Goal: Communication & Community: Ask a question

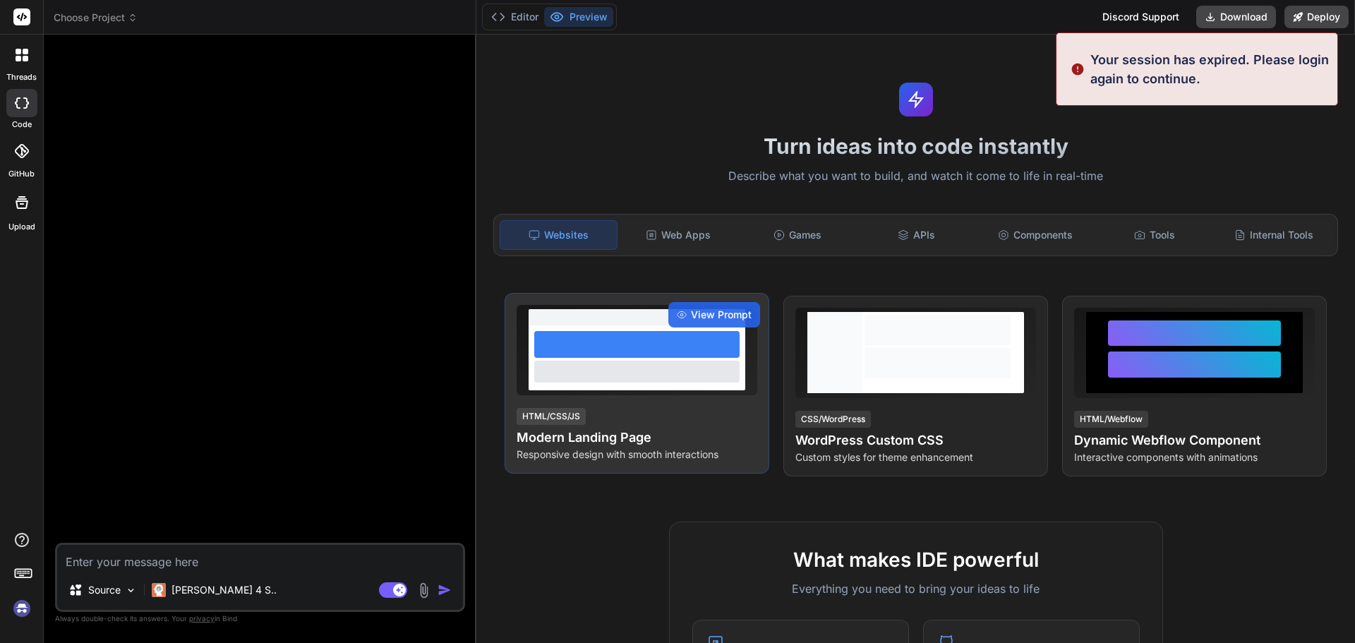
type textarea "x"
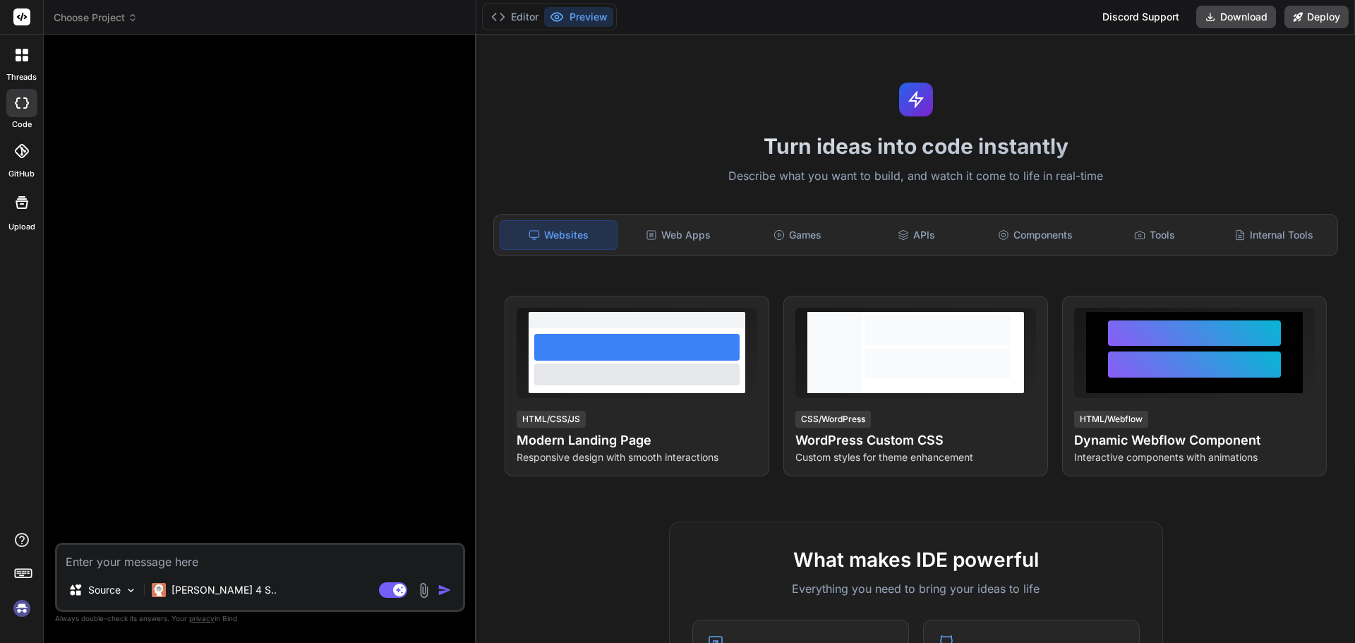
type textarea "A"
type textarea "x"
type textarea "Aj"
type textarea "x"
type textarea "Aju"
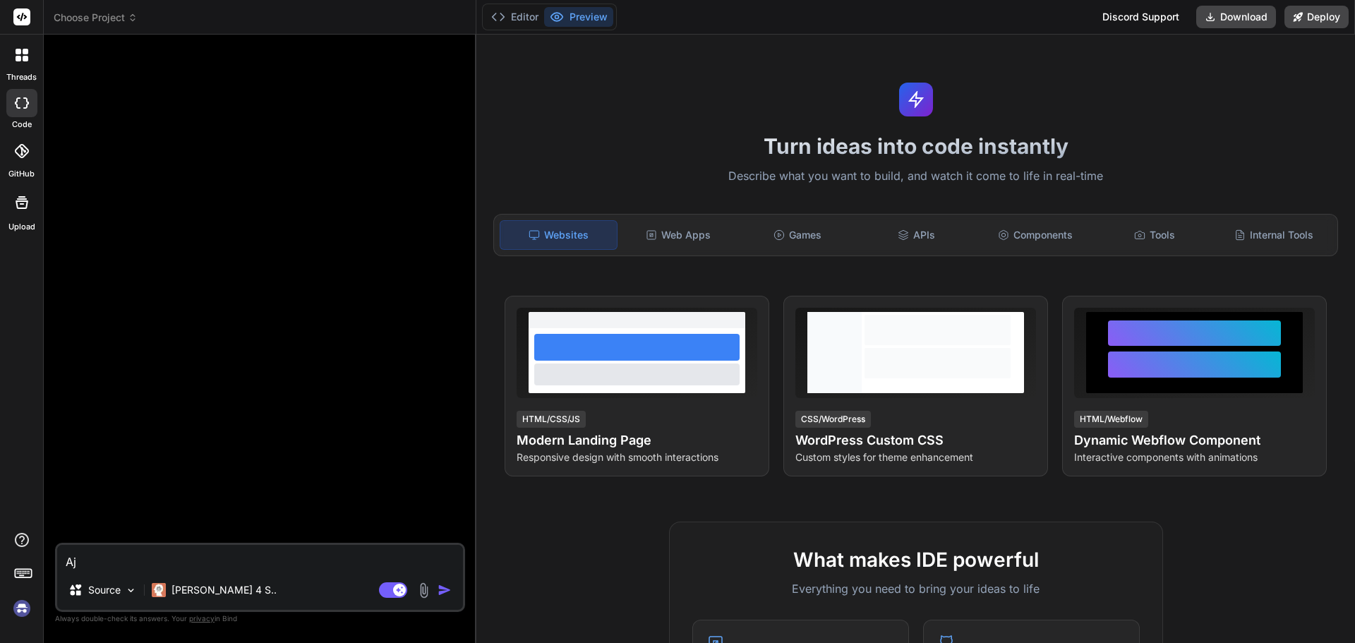
type textarea "x"
type textarea "Ajus"
type textarea "x"
type textarea "Ajust"
type textarea "x"
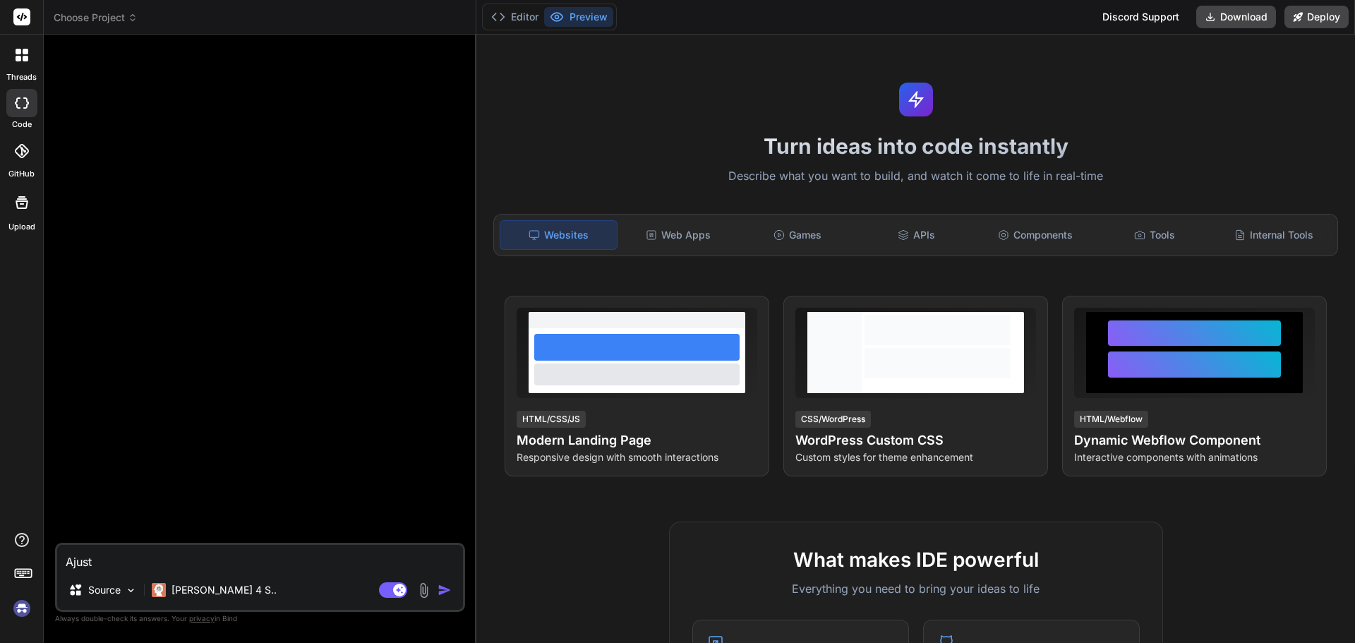
type textarea "Ajusta"
type textarea "x"
type textarea "Ajusta"
type textarea "x"
type textarea "Ajusta e"
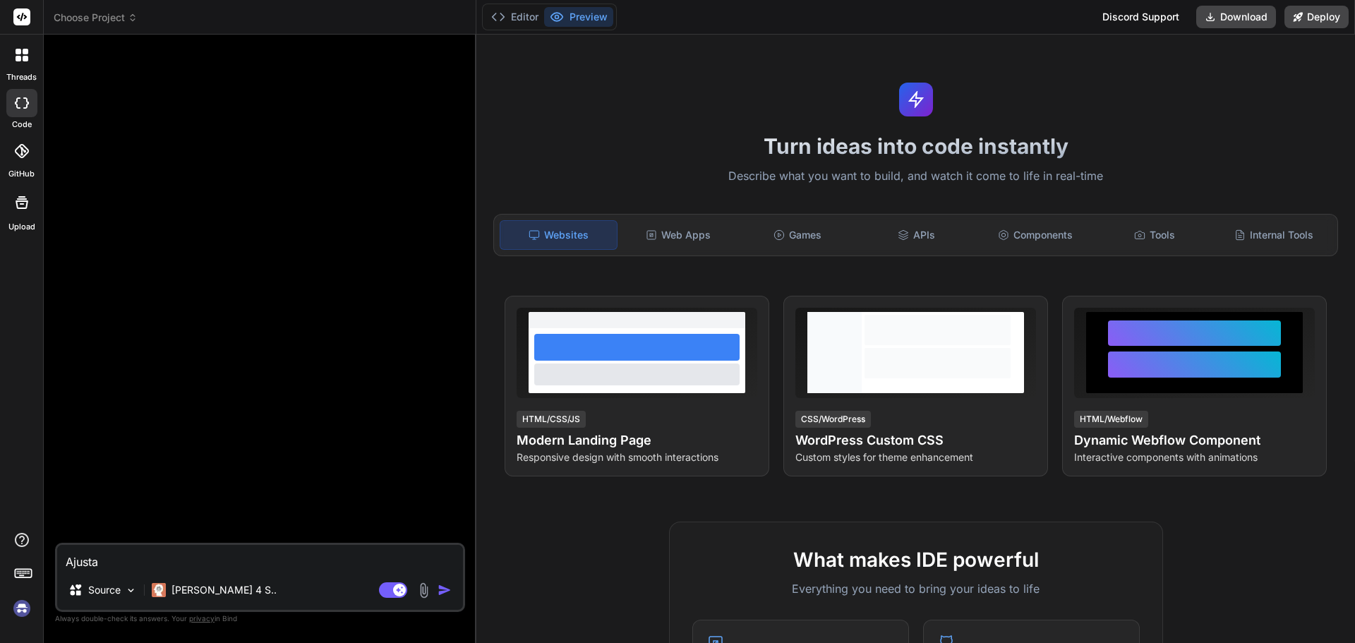
type textarea "x"
type textarea "Ajusta en"
type textarea "x"
type textarea "Ajusta en"
type textarea "x"
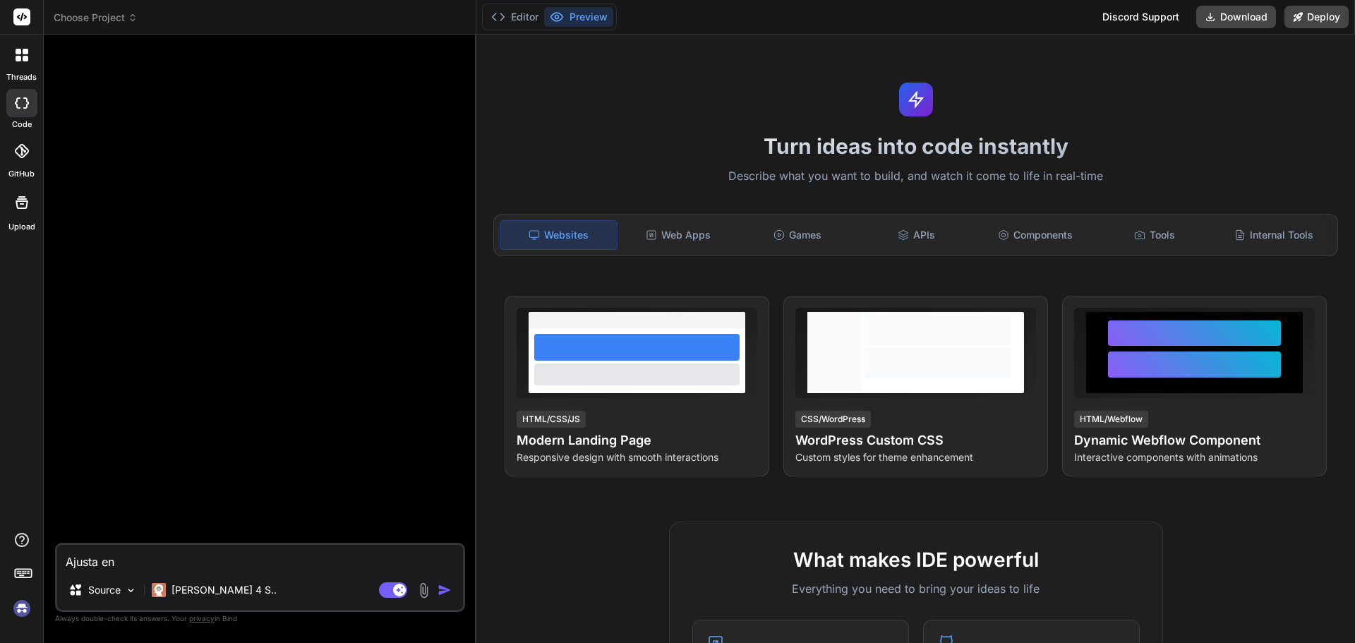
type textarea "Ajusta en u"
type textarea "x"
type textarea "Ajusta en un"
type textarea "x"
type textarea "Ajusta en un"
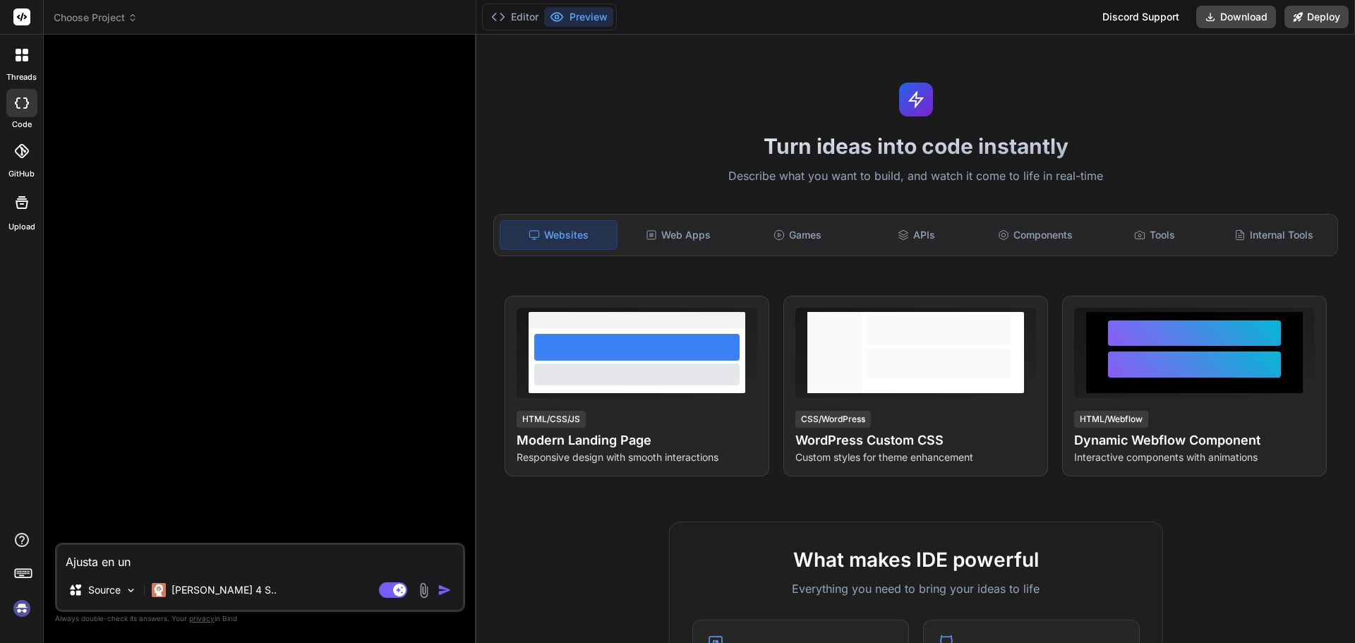
type textarea "x"
type textarea "Ajusta en un s"
type textarea "x"
type textarea "Ajusta en un so"
type textarea "x"
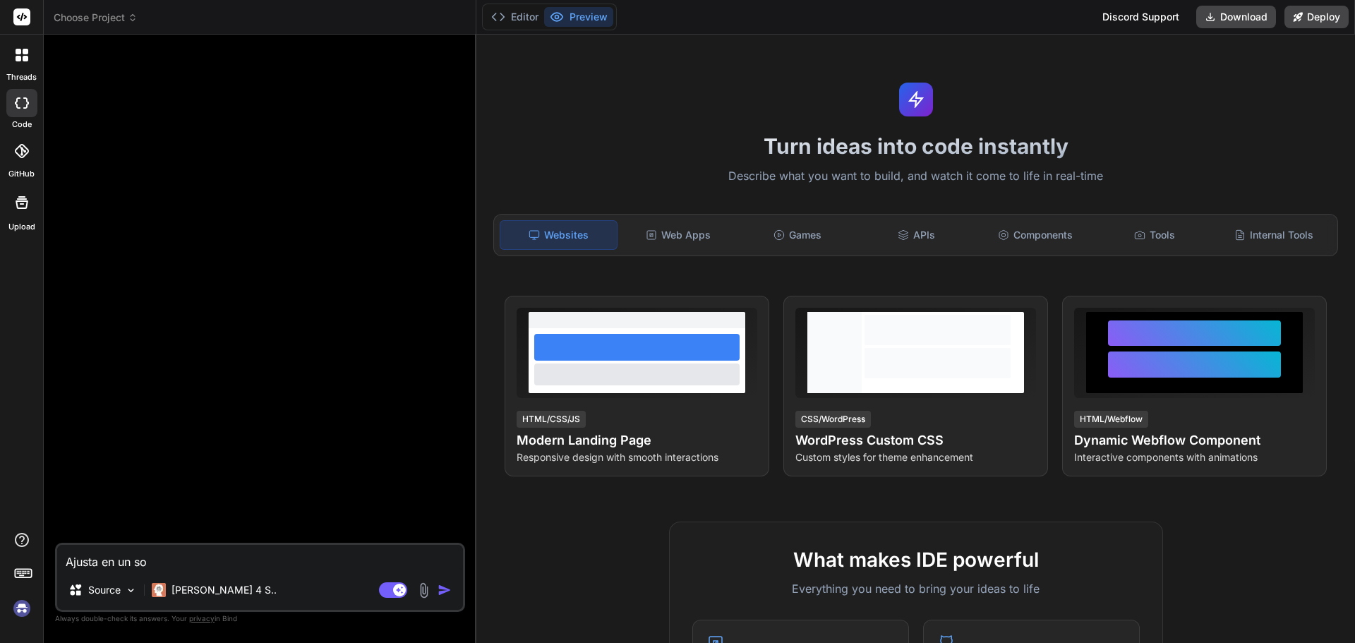
type textarea "Ajusta en un sol"
type textarea "x"
type textarea "Ajusta en un solo"
type textarea "x"
type textarea "Ajusta en un solo"
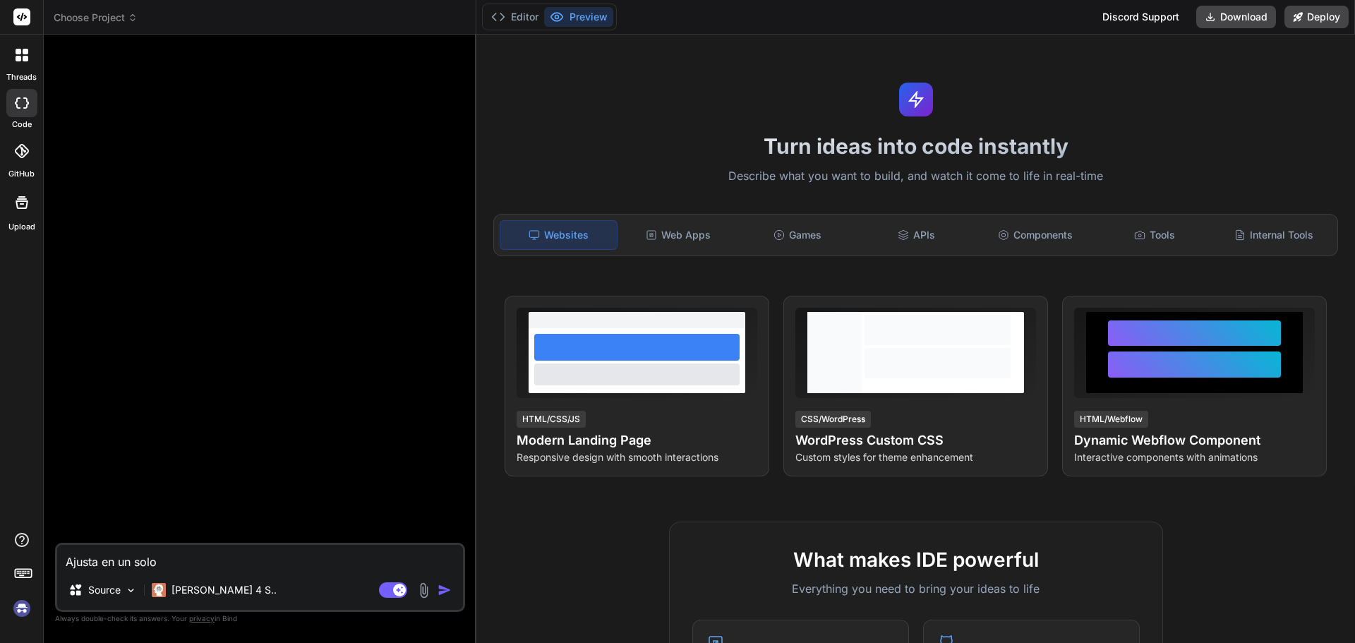
type textarea "x"
type textarea "Ajusta en un solo h"
type textarea "x"
type textarea "Ajusta en un solo ht"
type textarea "x"
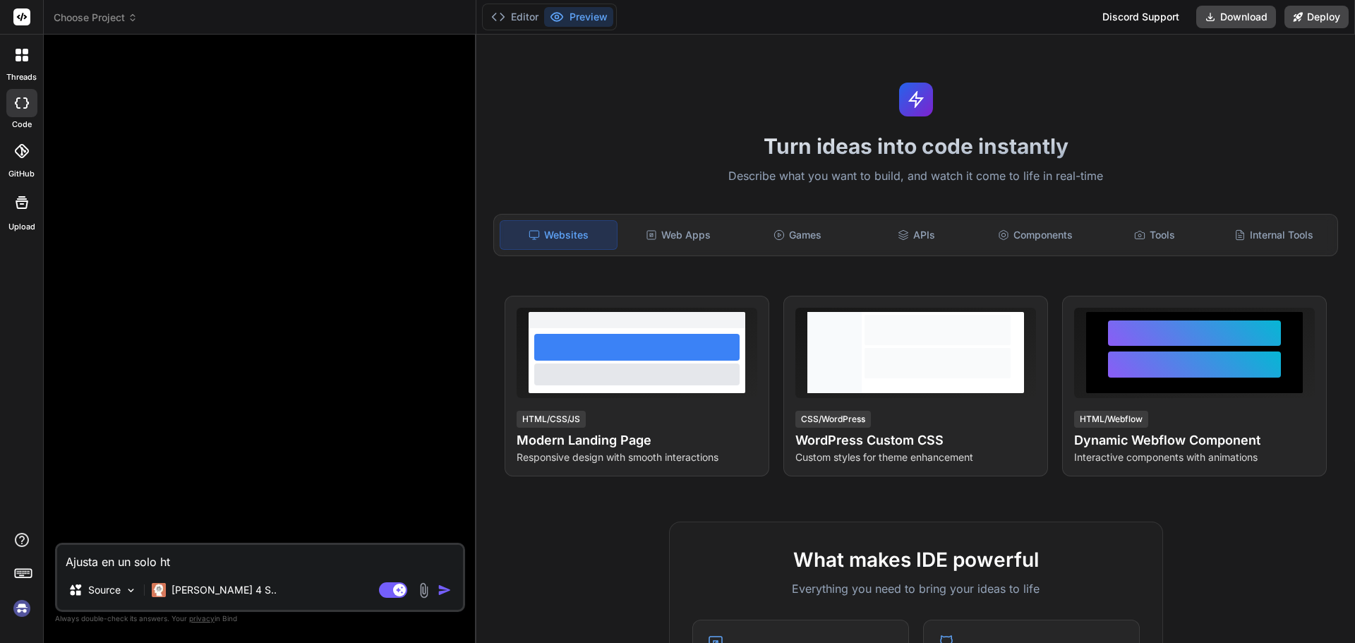
type textarea "Ajusta en un solo htm"
type textarea "x"
type textarea "Ajusta en un solo html"
type textarea "x"
type textarea "Ajusta en un solo html"
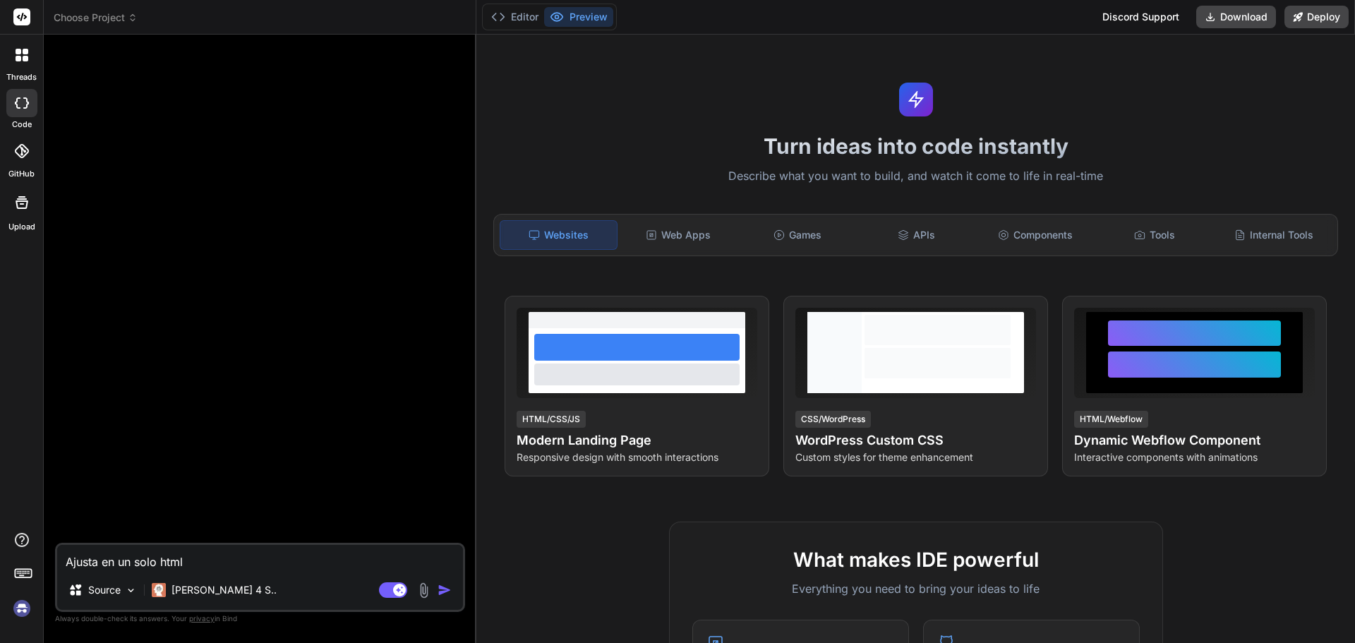
type textarea "x"
type textarea "Ajusta en un solo html m"
type textarea "x"
type textarea "Ajusta en un solo html me"
type textarea "x"
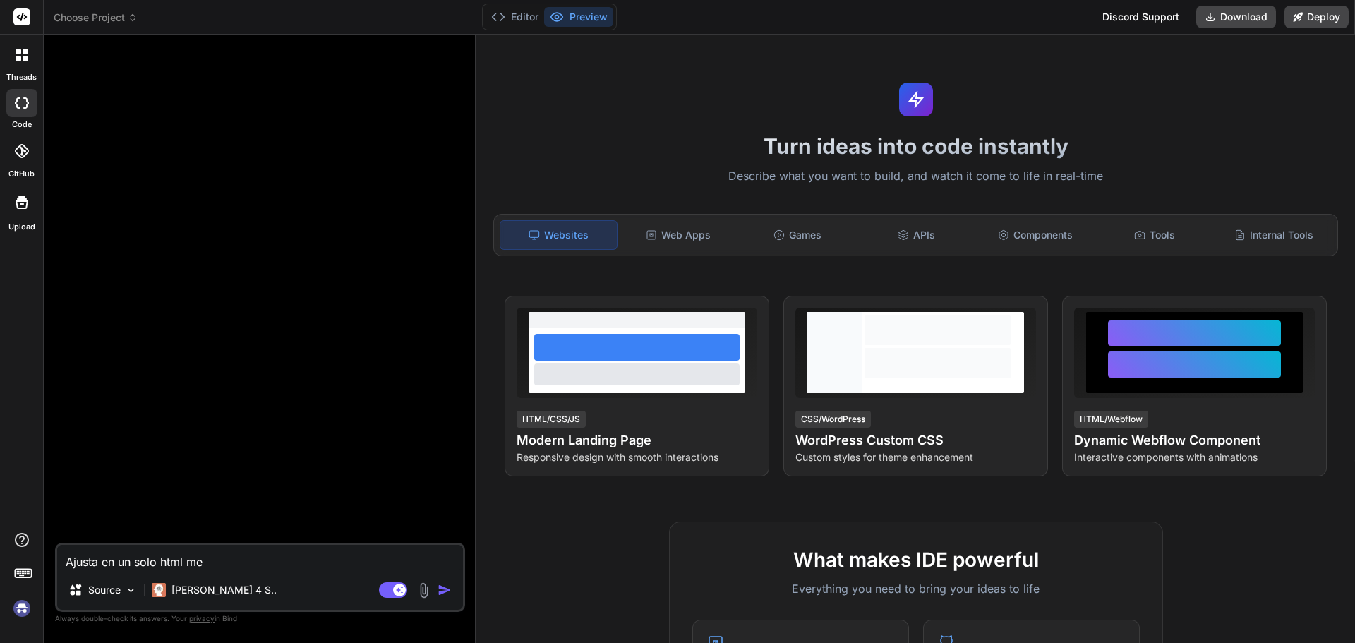
type textarea "Ajusta en un solo html mej"
type textarea "x"
type textarea "Ajusta en un solo html mejo"
type textarea "x"
type textarea "Ajusta en un solo html mejor"
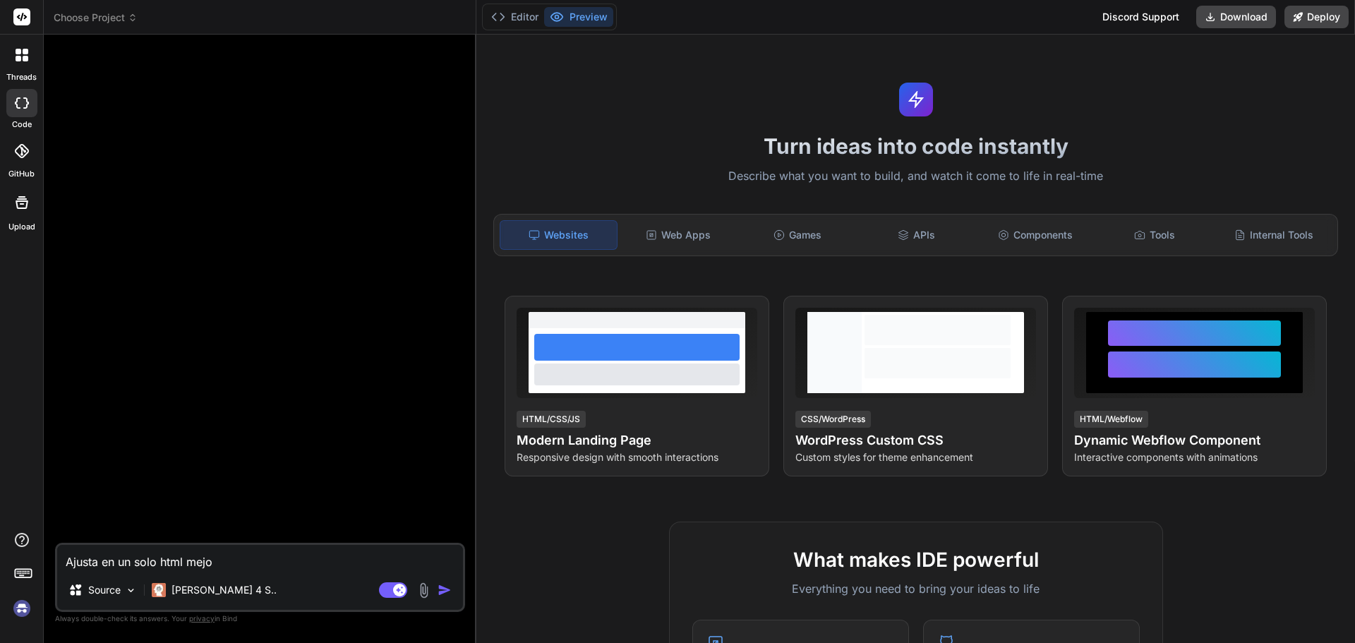
type textarea "x"
type textarea "Ajusta en un solo html mejora"
type textarea "x"
type textarea "Ajusta en un solo html mejorad"
type textarea "x"
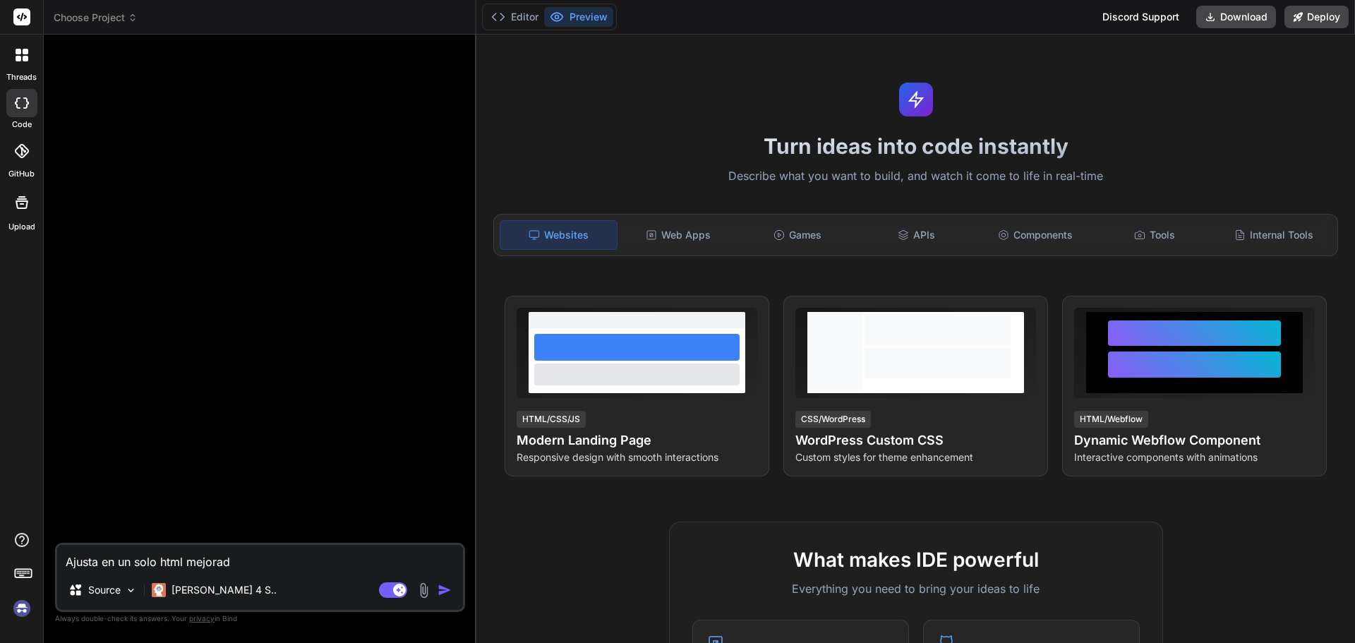
type textarea "Ajusta en un solo html mejorado"
type textarea "x"
type textarea "Ajusta en un solo html mejorado"
type textarea "x"
type textarea "Ajusta en un solo html mejorado y"
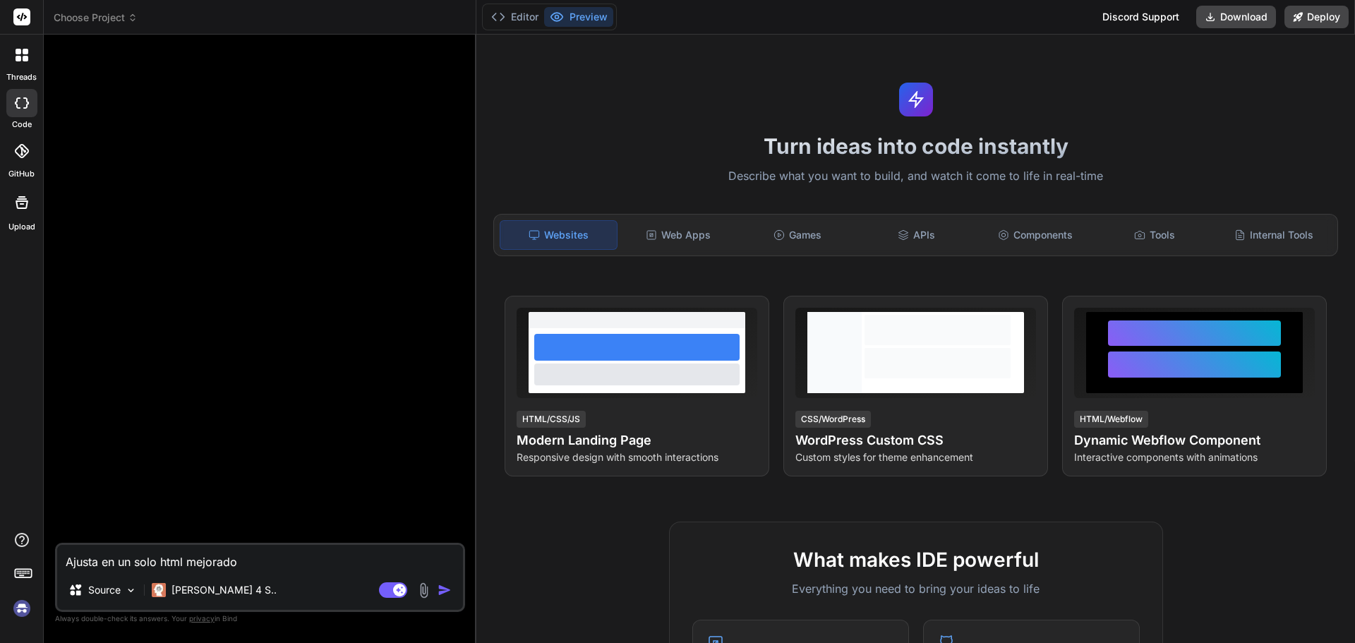
type textarea "x"
type textarea "Ajusta en un solo html mejorado y"
type textarea "x"
type textarea "Ajusta en un solo html mejorado y a"
type textarea "x"
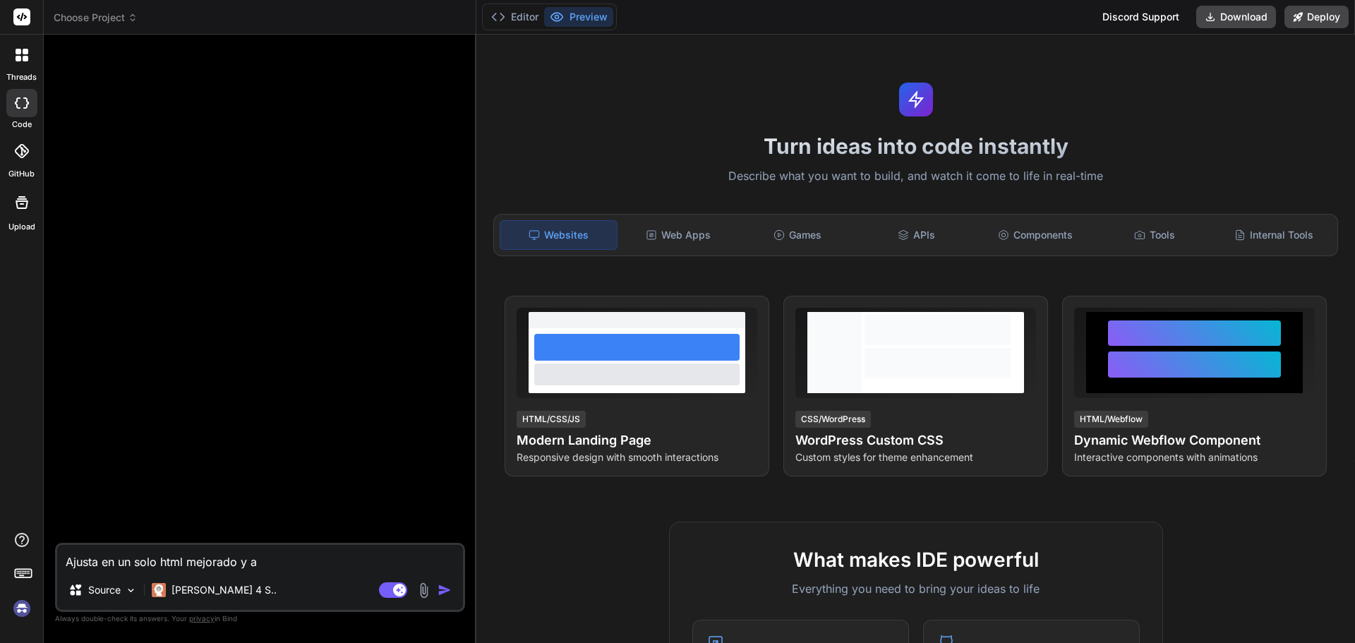
type textarea "Ajusta en un solo html mejorado y aj"
type textarea "x"
type textarea "Ajusta en un solo html mejorado y ajk"
type textarea "x"
type textarea "Ajusta en un solo html mejorado y ajku"
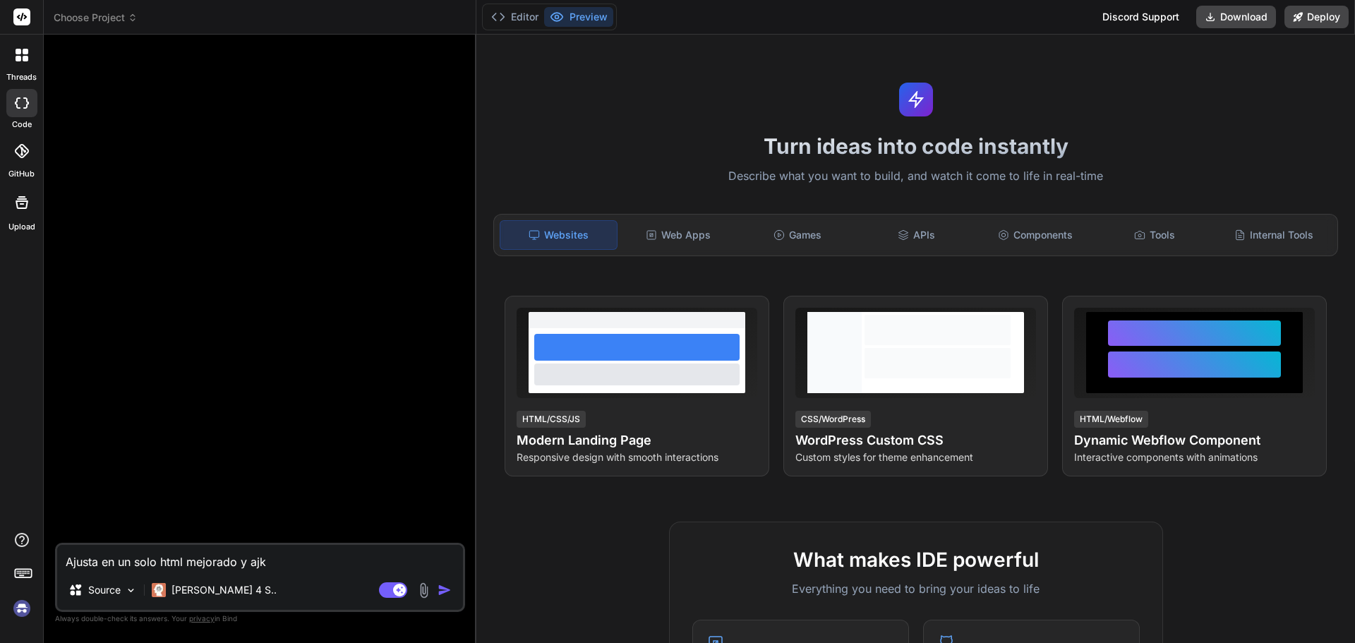
type textarea "x"
type textarea "Ajusta en un solo html mejorado y ajkus"
type textarea "x"
type textarea "Ajusta en un solo html mejorado y ajkust"
type textarea "x"
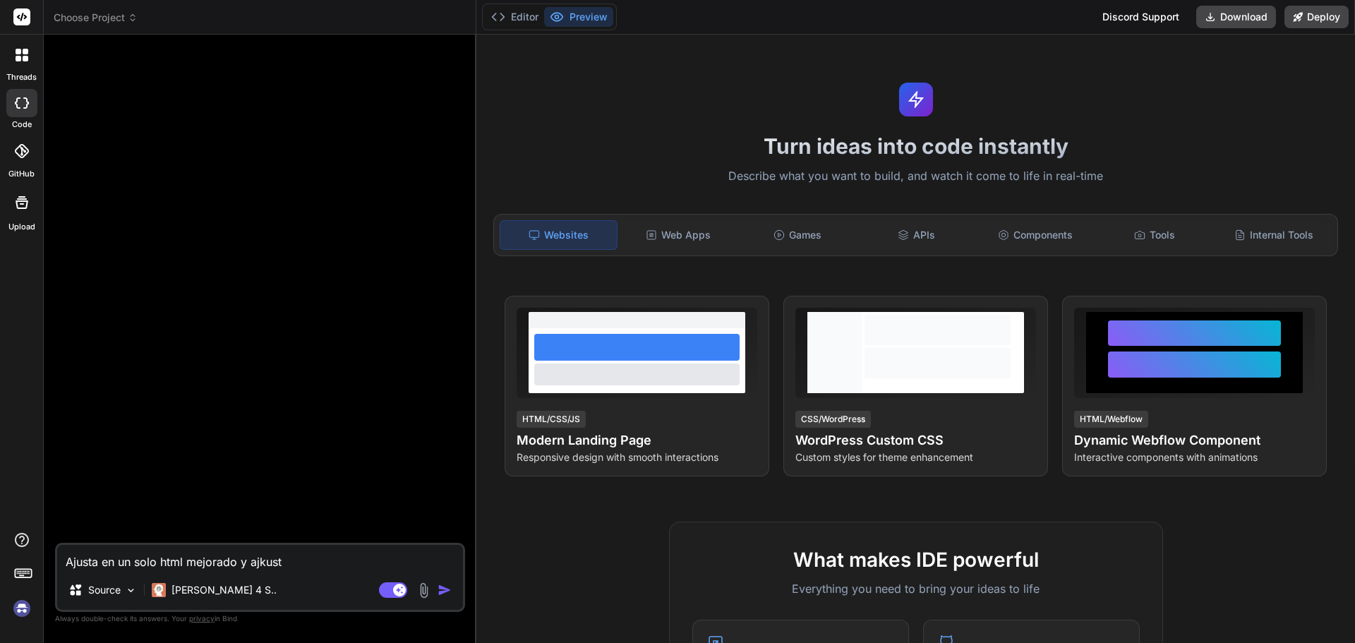
type textarea "Ajusta en un solo html mejorado y ajkus"
type textarea "x"
type textarea "Ajusta en un solo html mejorado y ajku"
type textarea "x"
type textarea "Ajusta en un solo html mejorado y ajk"
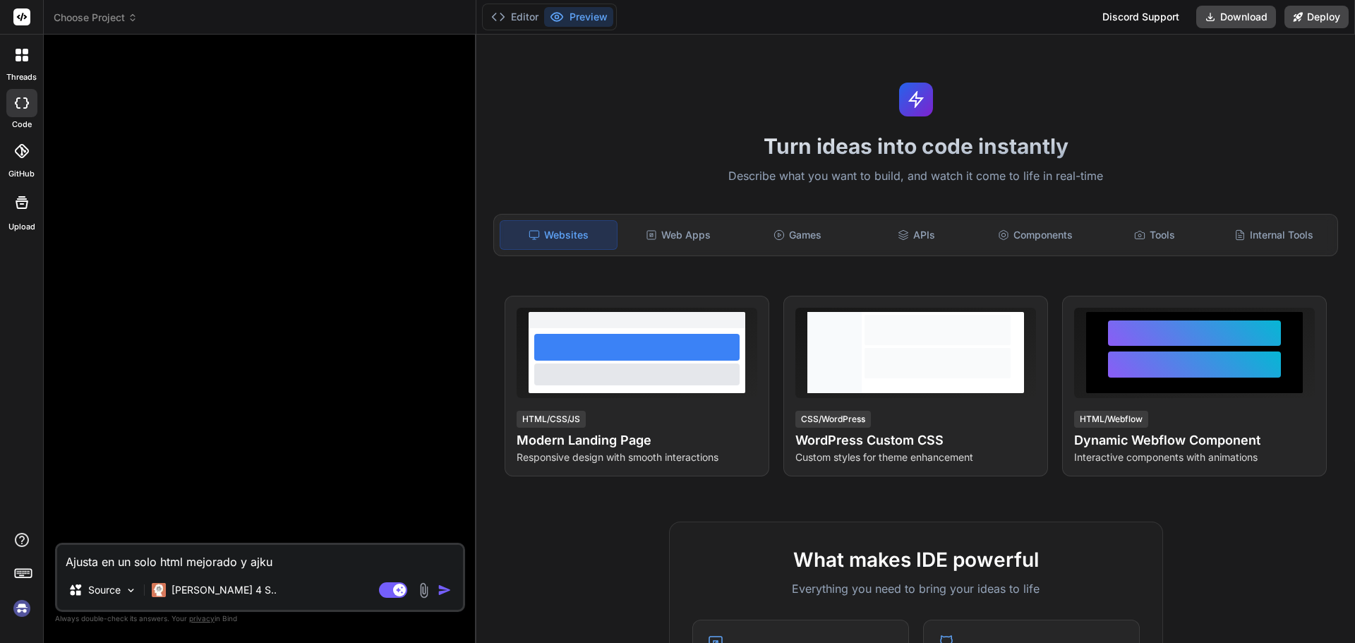
type textarea "x"
type textarea "Ajusta en un solo html mejorado y aj"
type textarea "x"
type textarea "Ajusta en un solo html mejorado y aju"
type textarea "x"
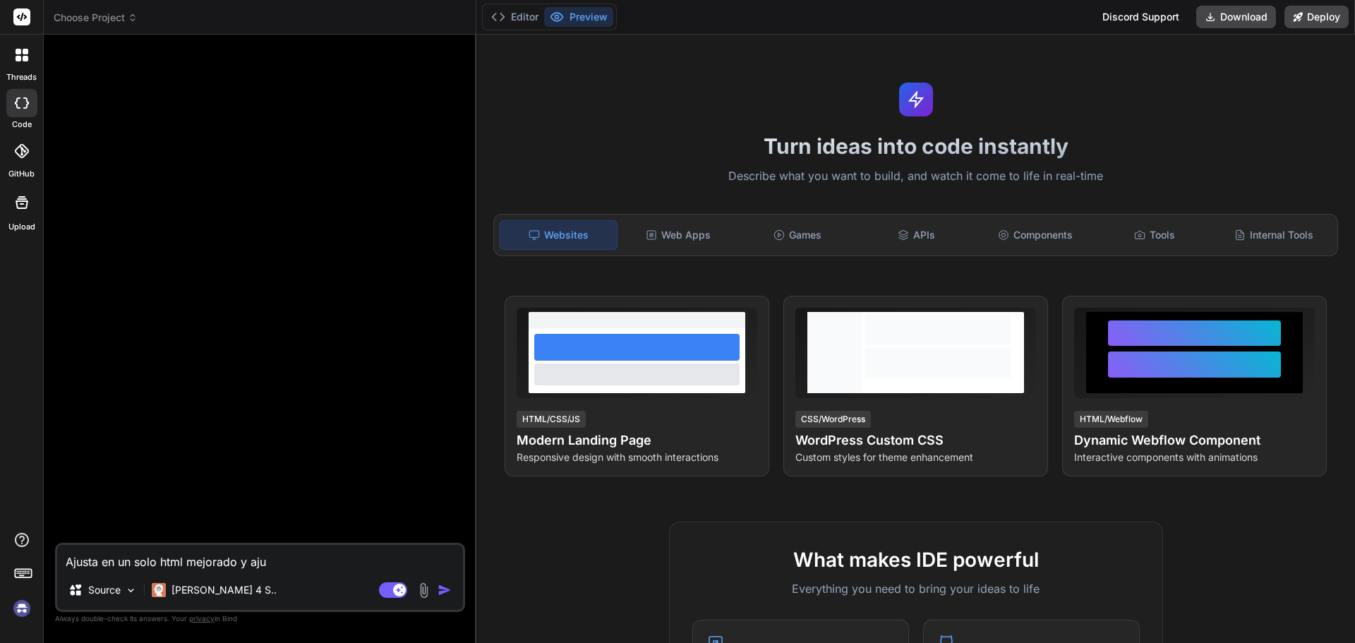
type textarea "Ajusta en un solo html mejorado y ajus"
type textarea "x"
type textarea "Ajusta en un solo html mejorado y ajust"
type textarea "x"
type textarea "Ajusta en un solo html mejorado y ajusta"
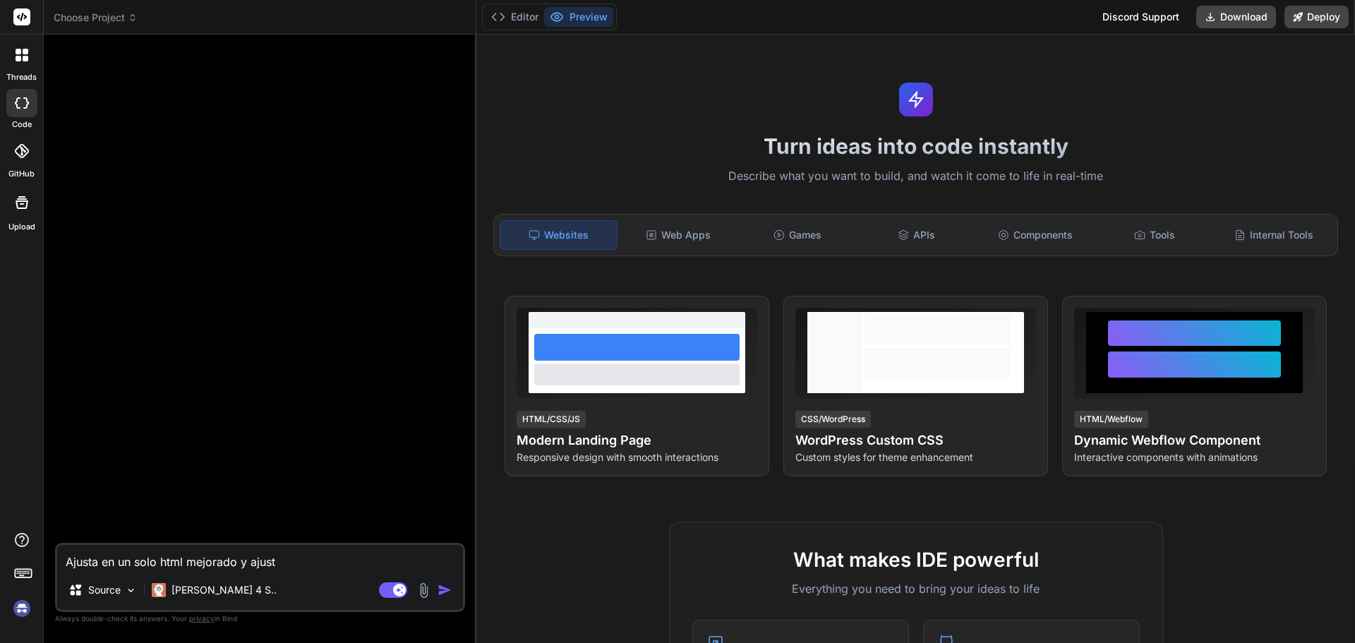
type textarea "x"
type textarea "Ajusta en un solo html mejorado y ajustad"
type textarea "x"
type textarea "Ajusta en un solo html mejorado y ajustado"
type textarea "x"
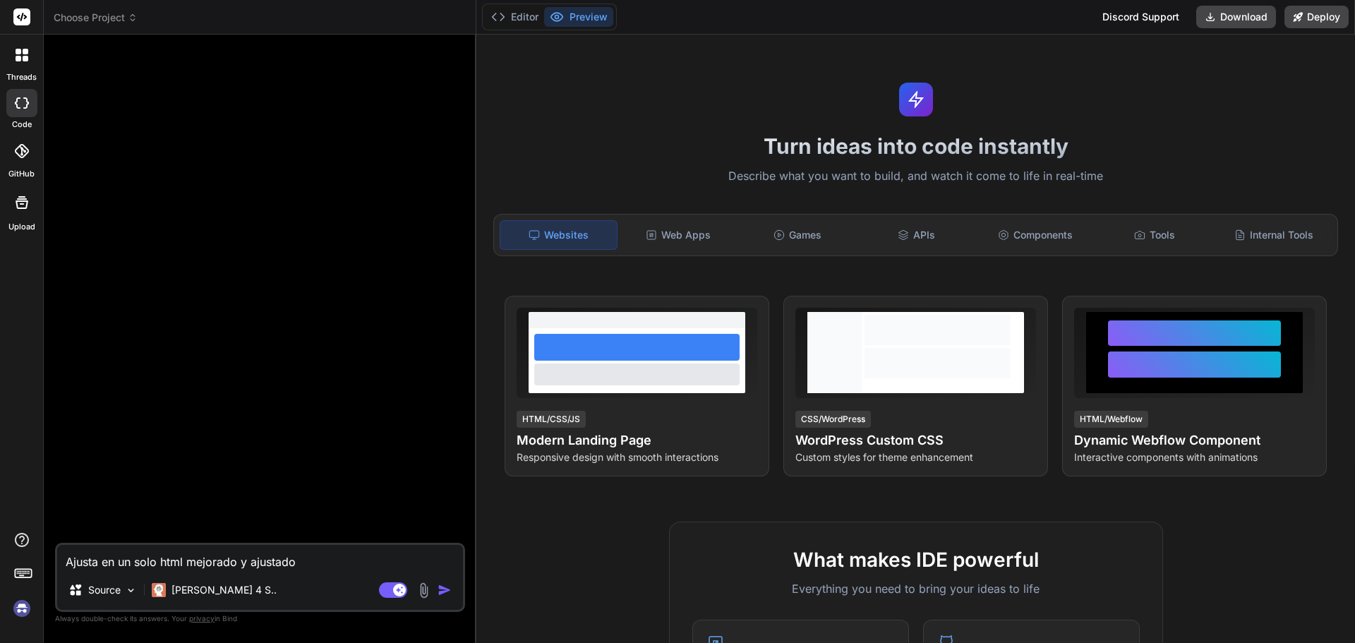
type textarea "Ajusta en un solo html mejorado y ajustado"
type textarea "x"
type textarea "Ajusta en un solo html mejorado y ajustado e"
type textarea "x"
type textarea "Ajusta en un solo html mejorado y ajustado el"
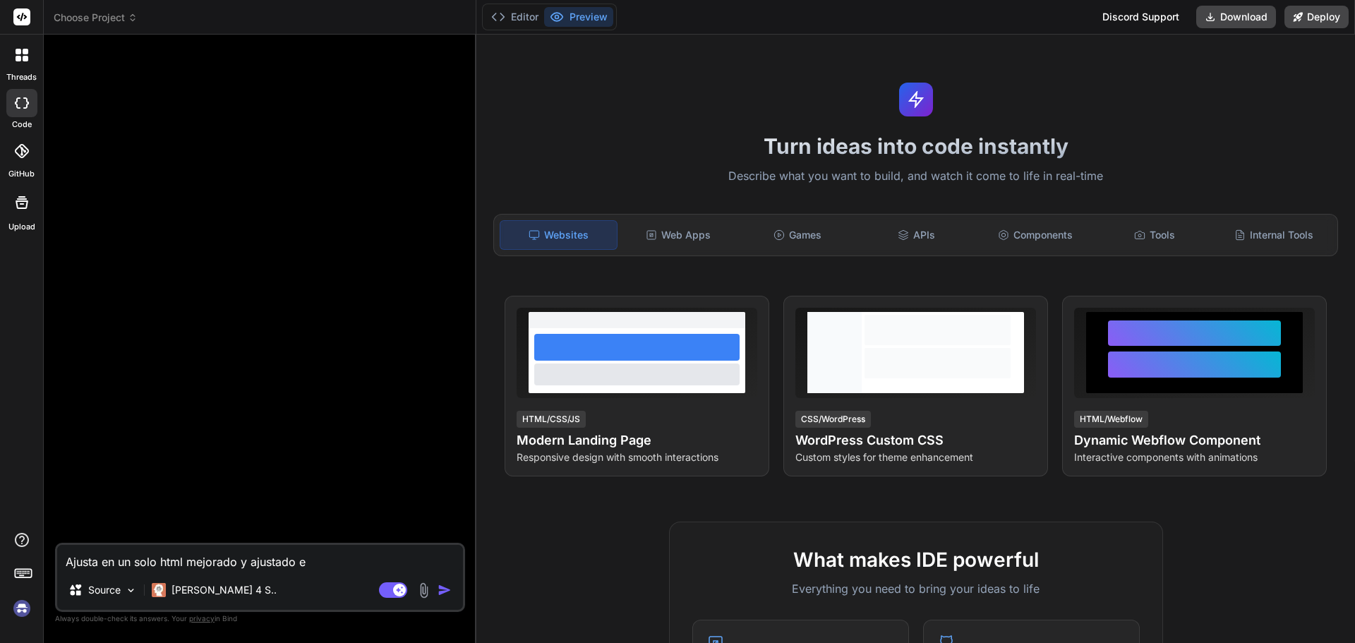
type textarea "x"
type textarea "Ajusta en un solo html mejorado y ajustado el"
type textarea "x"
type textarea "Ajusta en un solo html mejorado y ajustado el s"
type textarea "x"
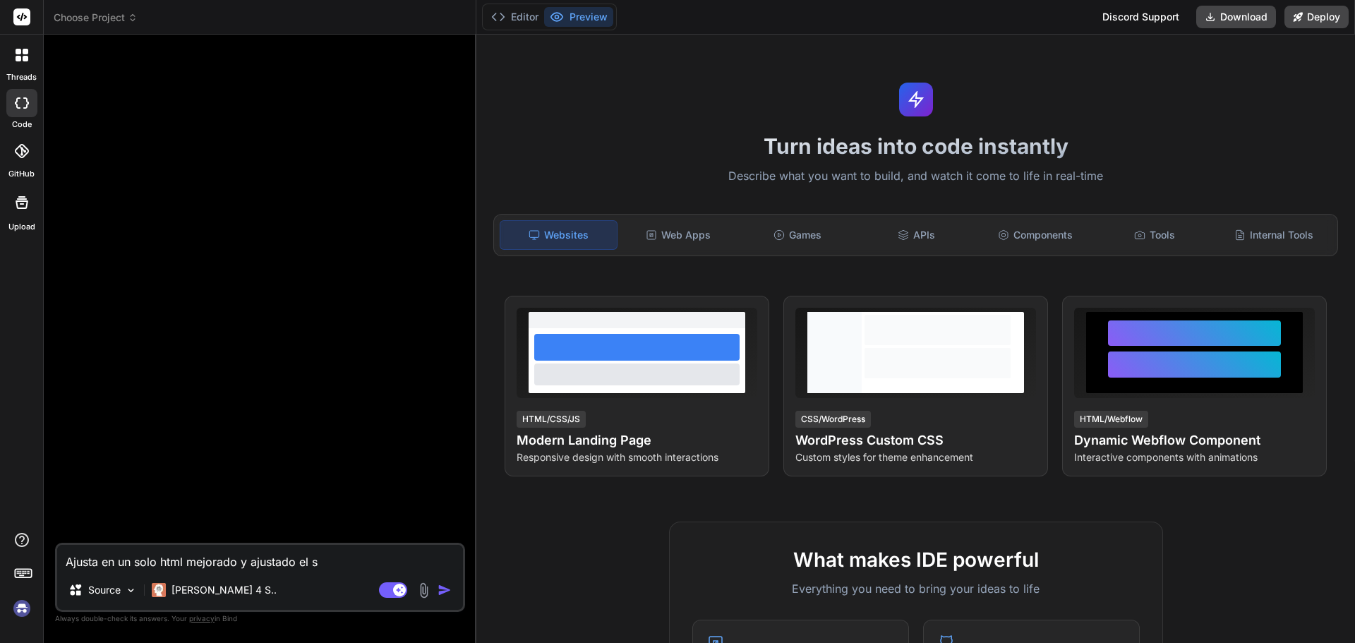
type textarea "Ajusta en un solo html mejorado y ajustado el si"
type textarea "x"
type textarea "Ajusta en un solo html mejorado y ajustado el sig"
type textarea "x"
type textarea "Ajusta en un solo html mejorado y ajustado el sigu"
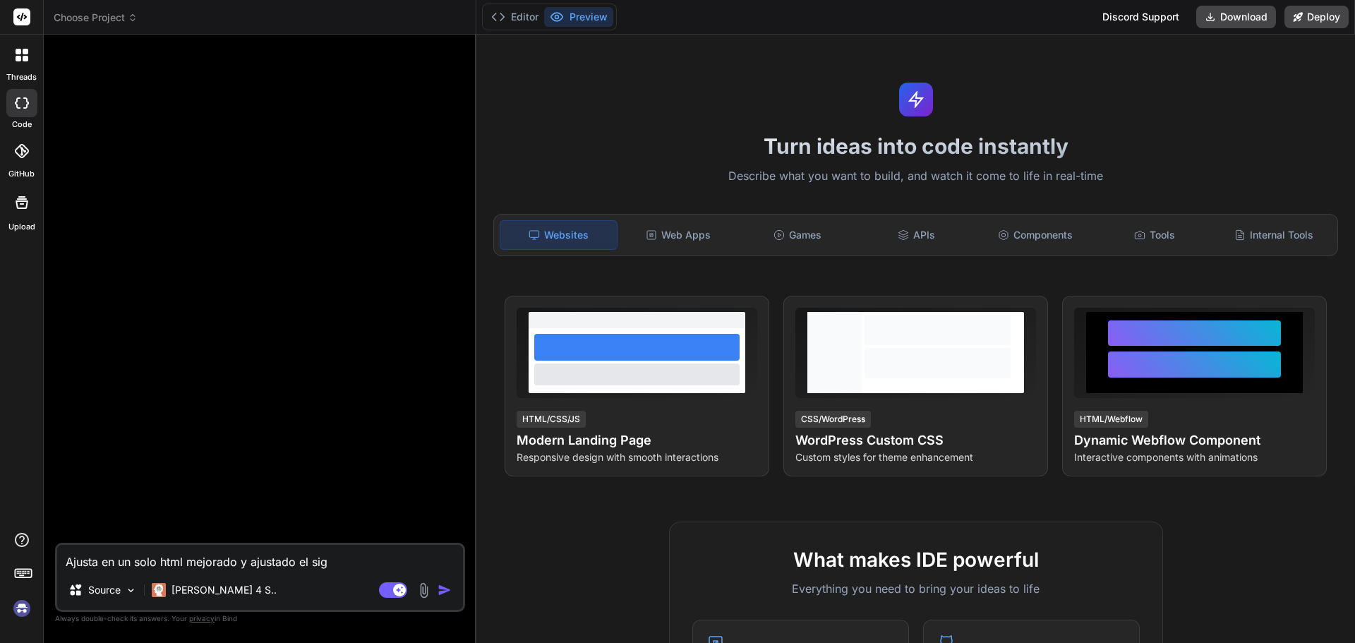
type textarea "x"
type textarea "Ajusta en un solo html mejorado y ajustado el sigui"
type textarea "x"
type textarea "Ajusta en un solo html mejorado y ajustado el siguie"
type textarea "x"
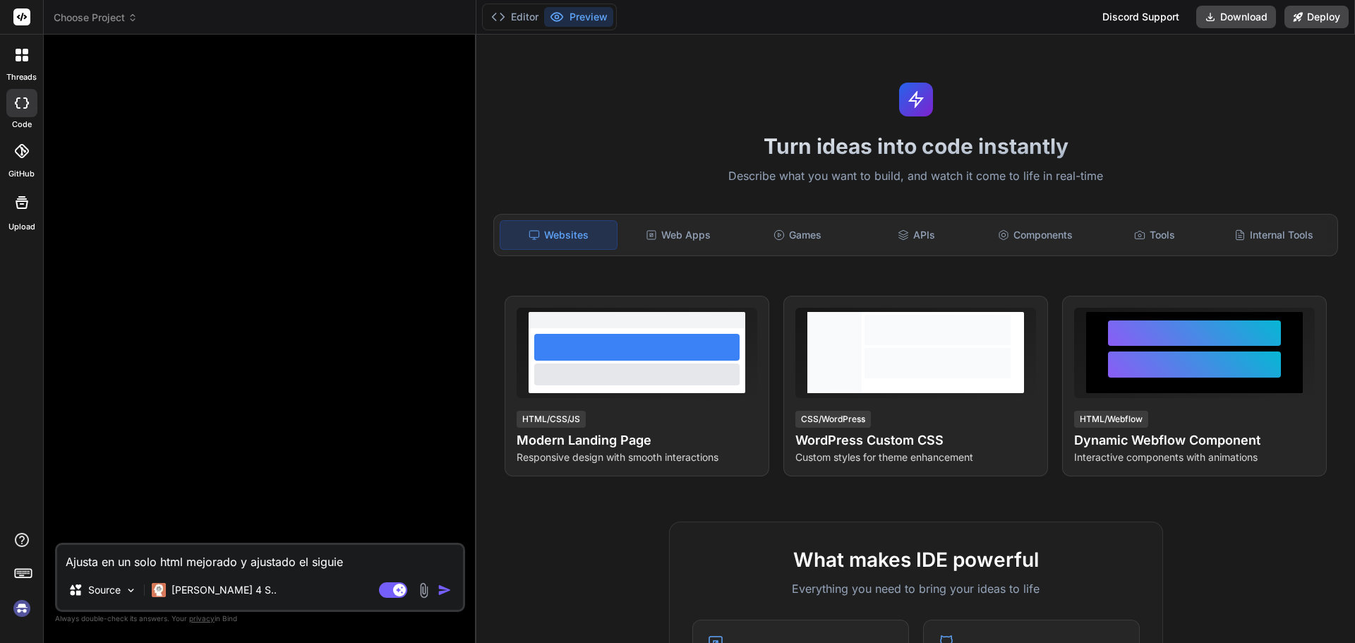
type textarea "Ajusta en un solo html mejorado y ajustado el siguien"
type textarea "x"
type textarea "Ajusta en un solo html mejorado y ajustado el siguient"
type textarea "x"
type textarea "Ajusta en un solo html mejorado y ajustado el siguiente"
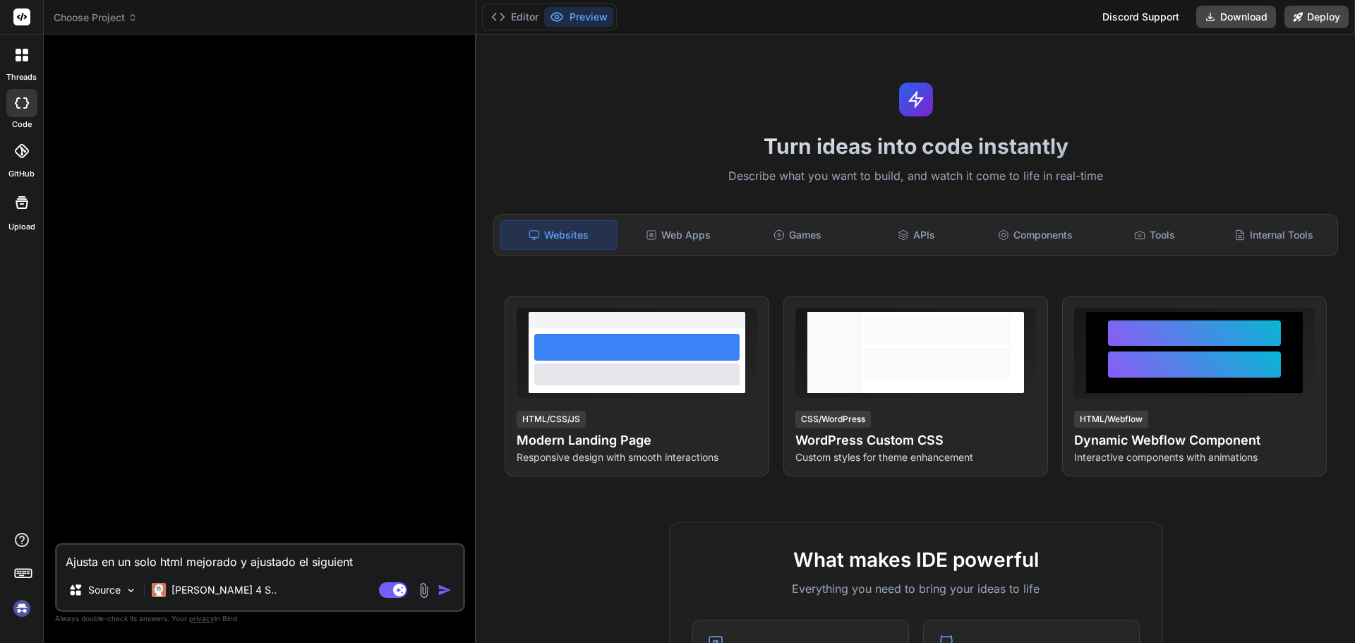
type textarea "x"
type textarea "Ajusta en un solo html mejorado y ajustado el siguiente"
type textarea "x"
type textarea "Ajusta en un solo html mejorado y ajustado el siguiente c"
type textarea "x"
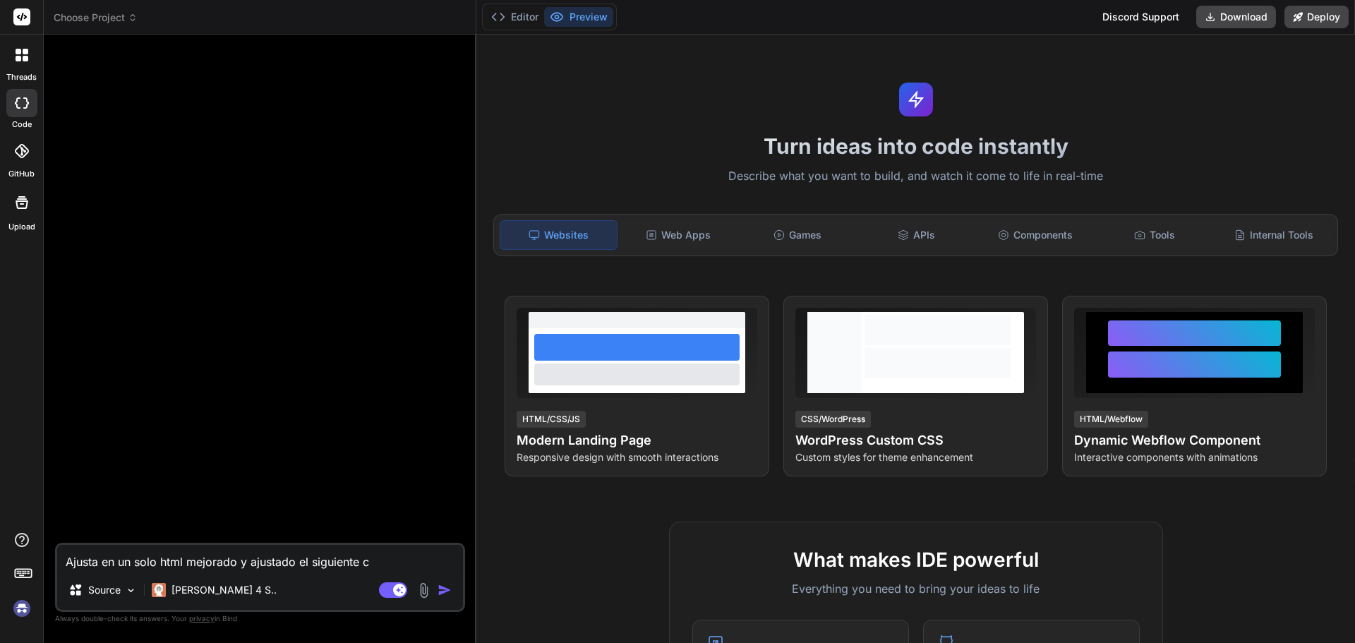
type textarea "Ajusta en un solo html mejorado y ajustado el siguiente co"
type textarea "x"
type textarea "Ajusta en un solo html mejorado y ajustado el siguiente cod"
type textarea "x"
type textarea "Ajusta en un solo html mejorado y ajustado el siguiente codi"
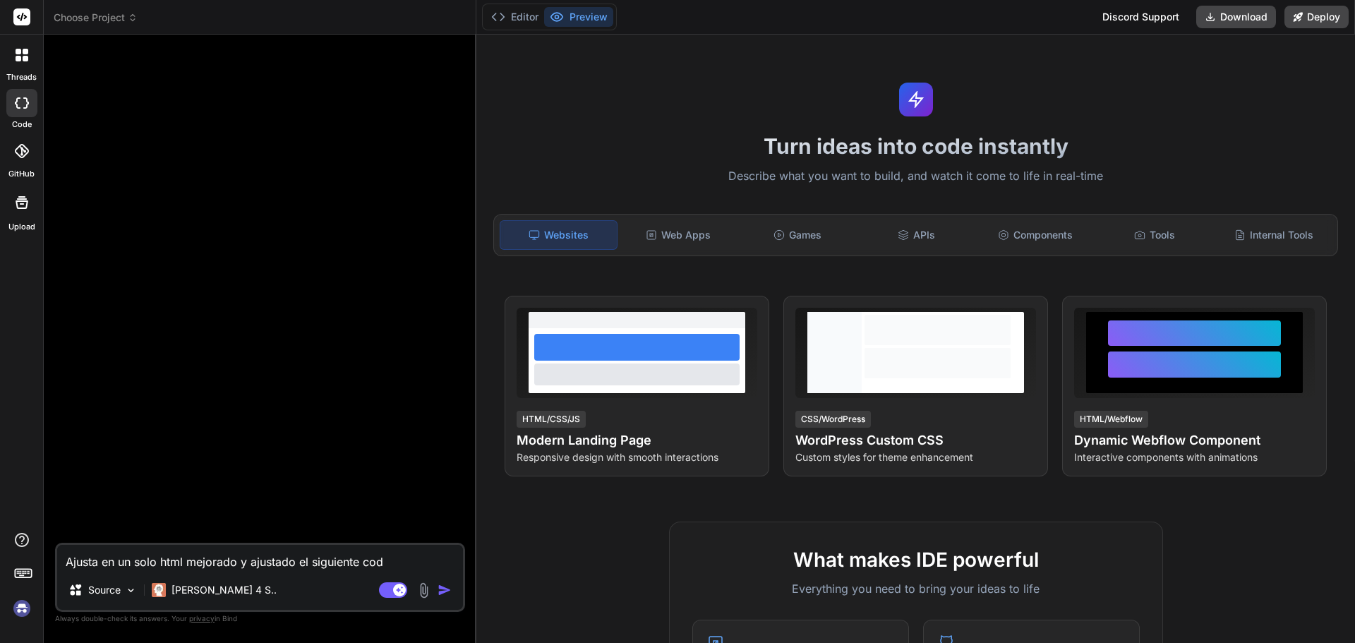
type textarea "x"
type textarea "Ajusta en un solo html mejorado y ajustado el siguiente codig"
type textarea "x"
type textarea "Ajusta en un solo html mejorado y ajustado el siguiente codigo"
type textarea "x"
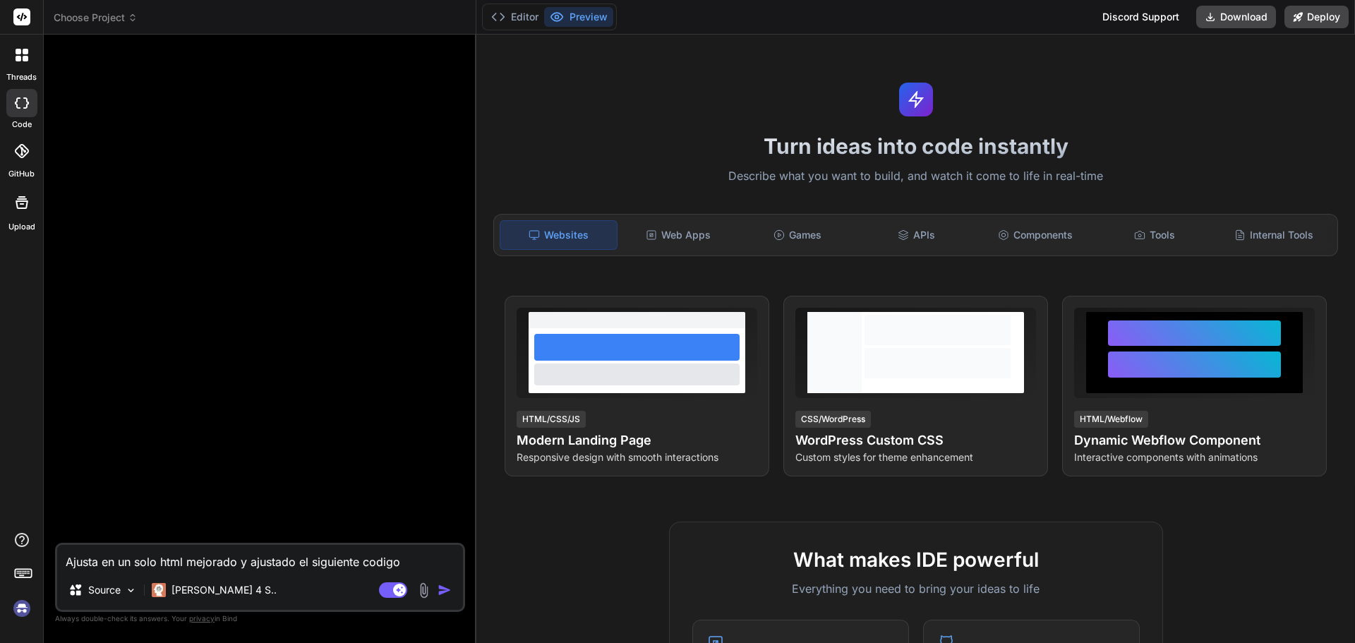
type textarea "Ajusta en un solo html mejorado y ajustado el siguiente codigo"
type textarea "x"
type textarea "Ajusta en un solo html mejorado y ajustado el siguiente codigo d"
type textarea "x"
type textarea "Ajusta en un solo html mejorado y ajustado el siguiente codigo de"
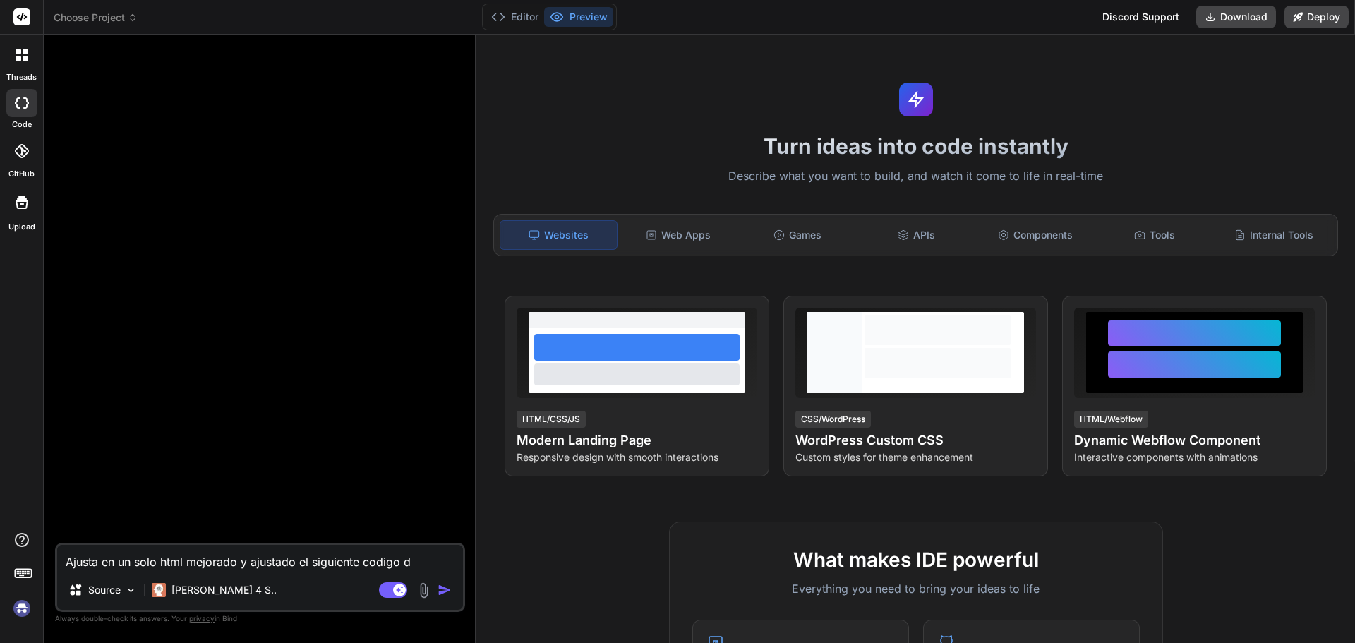
type textarea "x"
type textarea "Ajusta en un solo html mejorado y ajustado el siguiente codigo de"
type textarea "x"
type textarea "Ajusta en un solo html mejorado y ajustado el siguiente codigo de s"
type textarea "x"
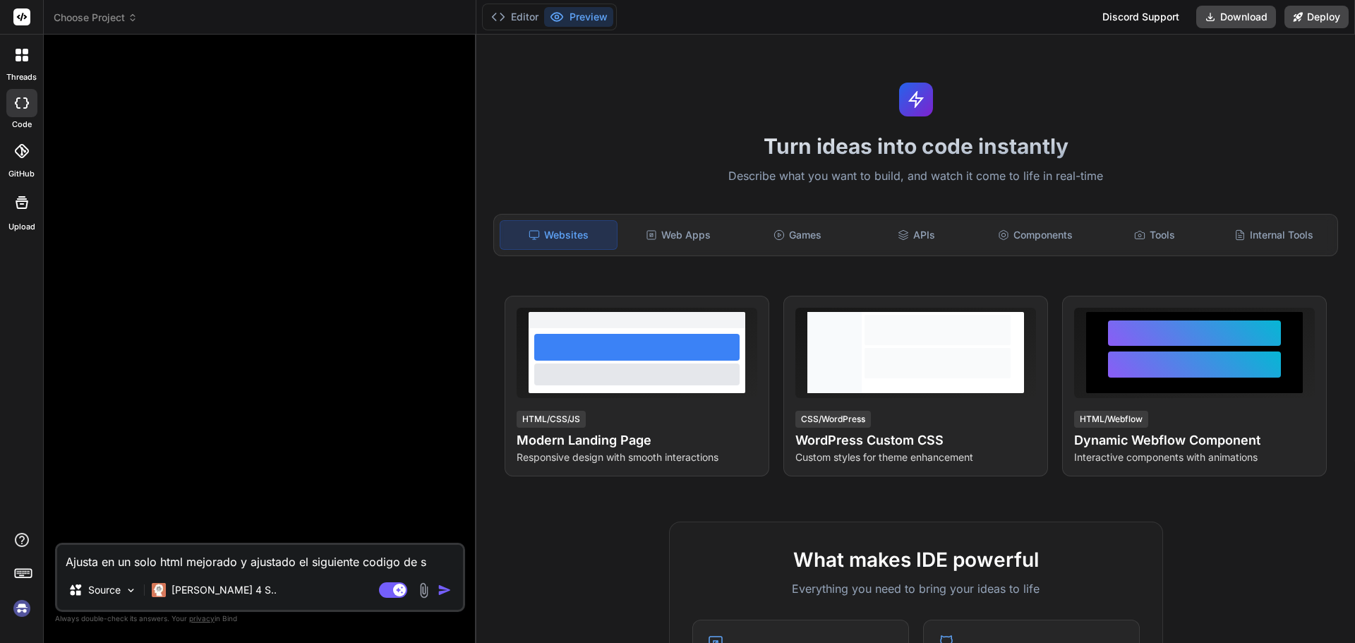
type textarea "Ajusta en un solo html mejorado y ajustado el siguiente codigo de si"
type textarea "x"
type textarea "Ajusta en un solo html mejorado y ajustado el siguiente codigo de sit"
type textarea "x"
type textarea "Ajusta en un solo html mejorado y ajustado el siguiente codigo de siti"
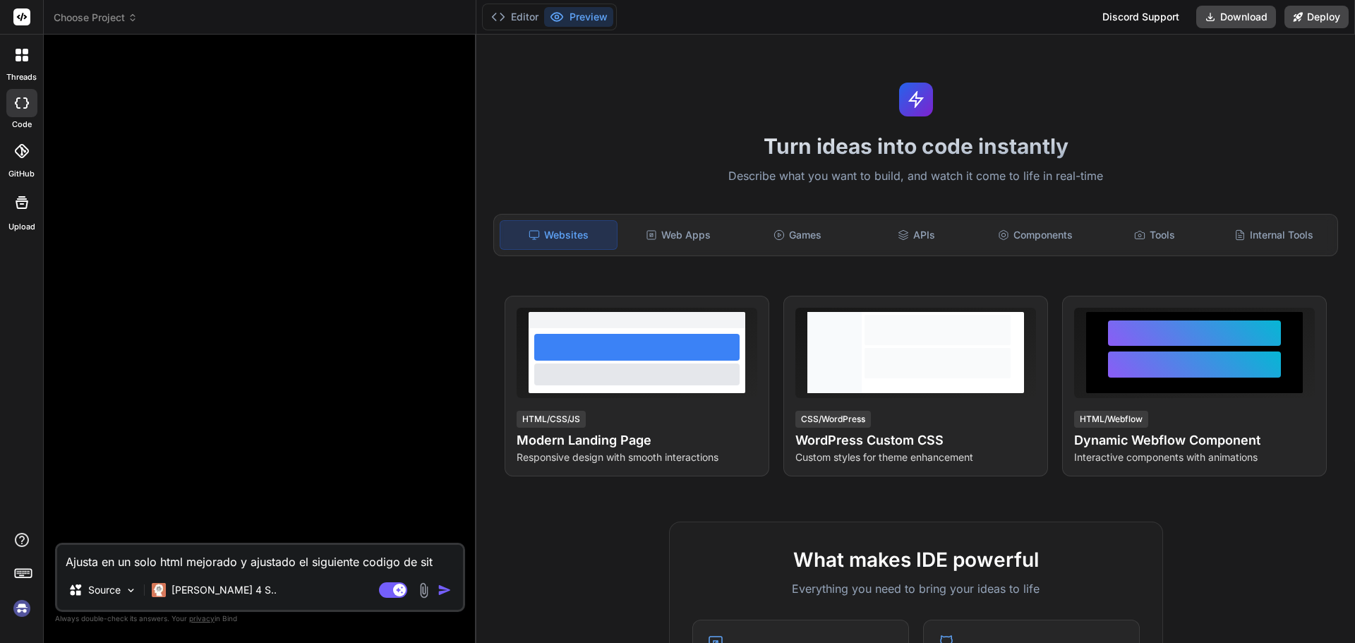
type textarea "x"
type textarea "Ajusta en un solo html mejorado y ajustado el siguiente codigo de sitio"
type textarea "x"
type textarea "Ajusta en un solo html mejorado y ajustado el siguiente codigo de sitio"
type textarea "x"
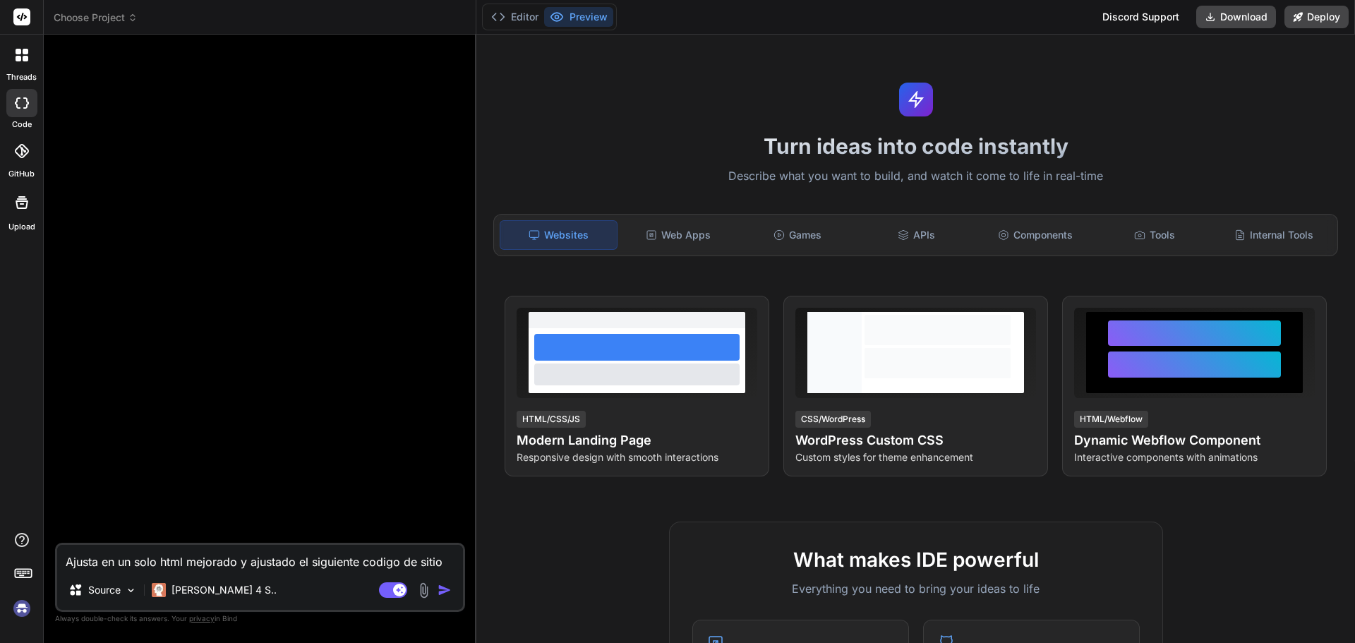
type textarea "Ajusta en un solo html mejorado y ajustado el siguiente codigo de sitio w"
type textarea "x"
type textarea "Ajusta en un solo html mejorado y ajustado el siguiente codigo de sitio we"
type textarea "x"
type textarea "Ajusta en un solo html mejorado y ajustado el siguiente codigo de sitio web"
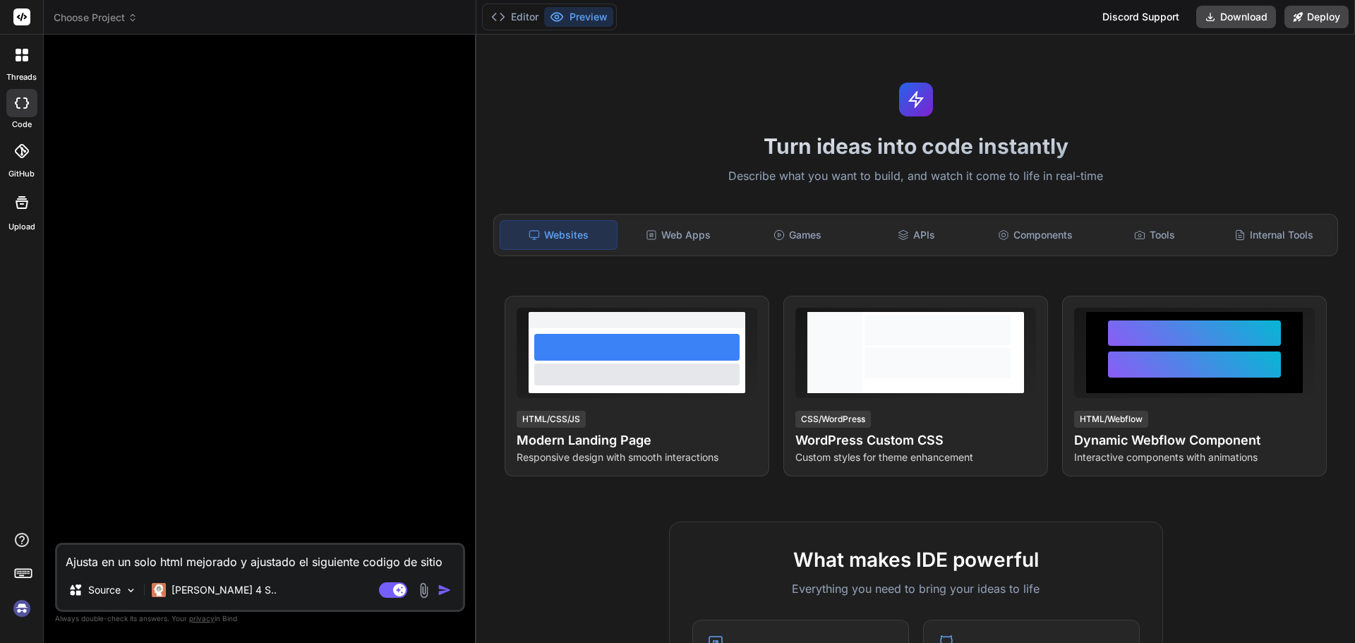
type textarea "x"
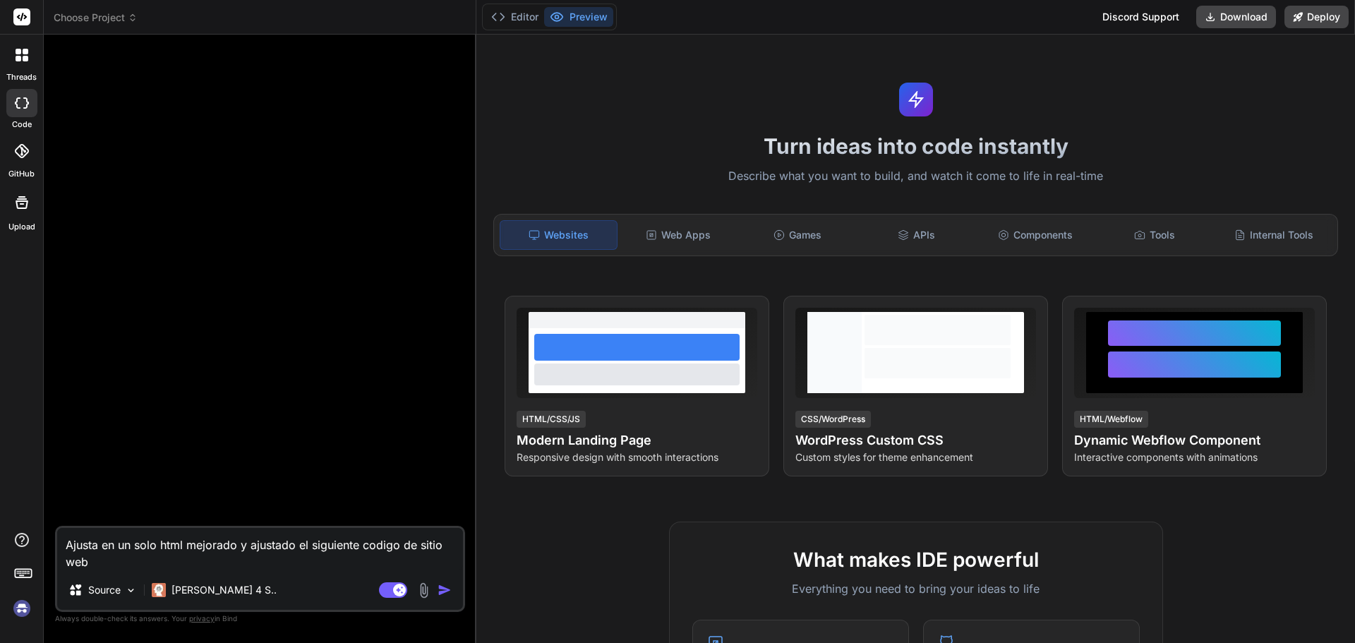
type textarea "Ajusta en un solo html mejorado y ajustado el siguiente codigo de sitio web:"
type textarea "x"
type textarea "Ajusta en un solo html mejorado y ajustado el siguiente codigo de sitio web:"
type textarea "x"
paste textarea "<!doctype html> <html lang="es"> <head> <meta charset="utf-8" /> <meta name="vi…"
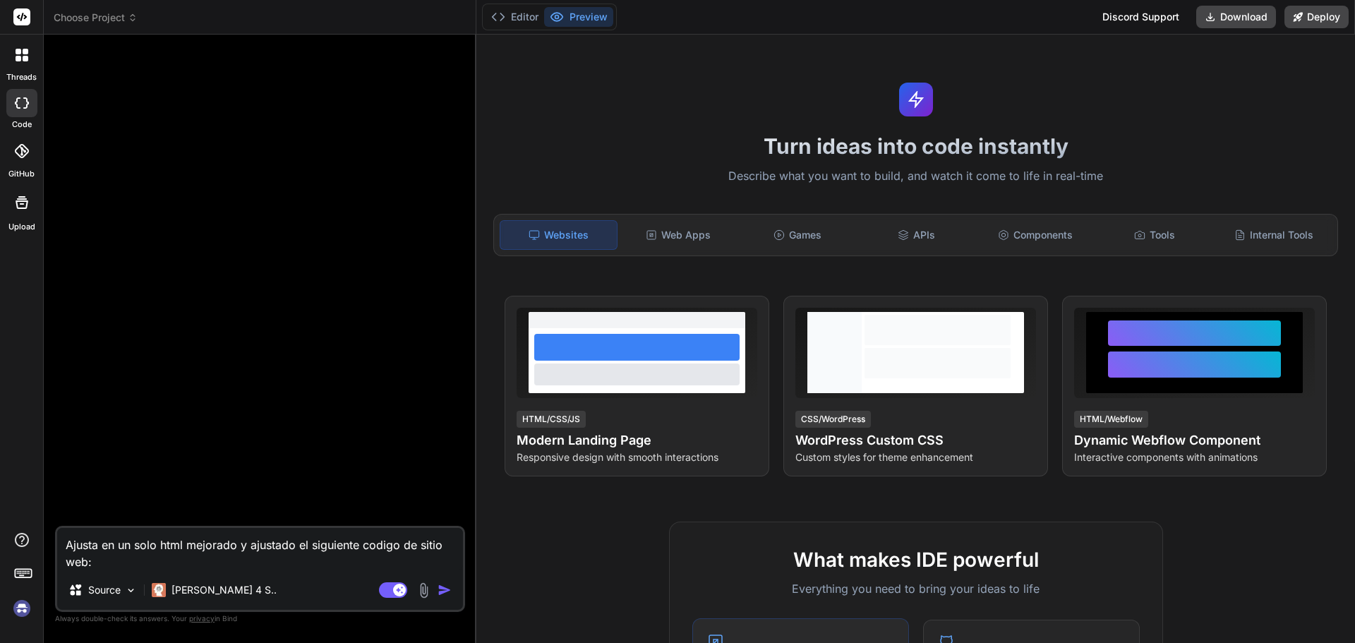
type textarea "Ajusta en un solo html mejorado y ajustado el siguiente codigo de sitio web: <!…"
type textarea "x"
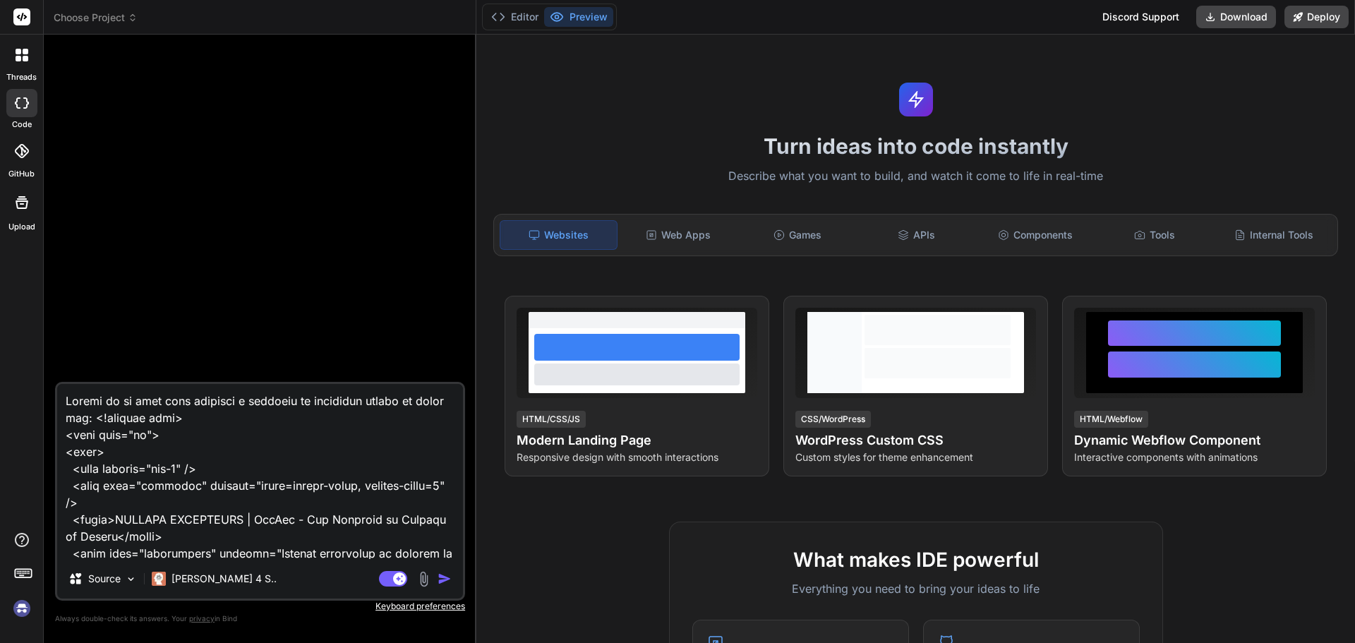
scroll to position [3135, 0]
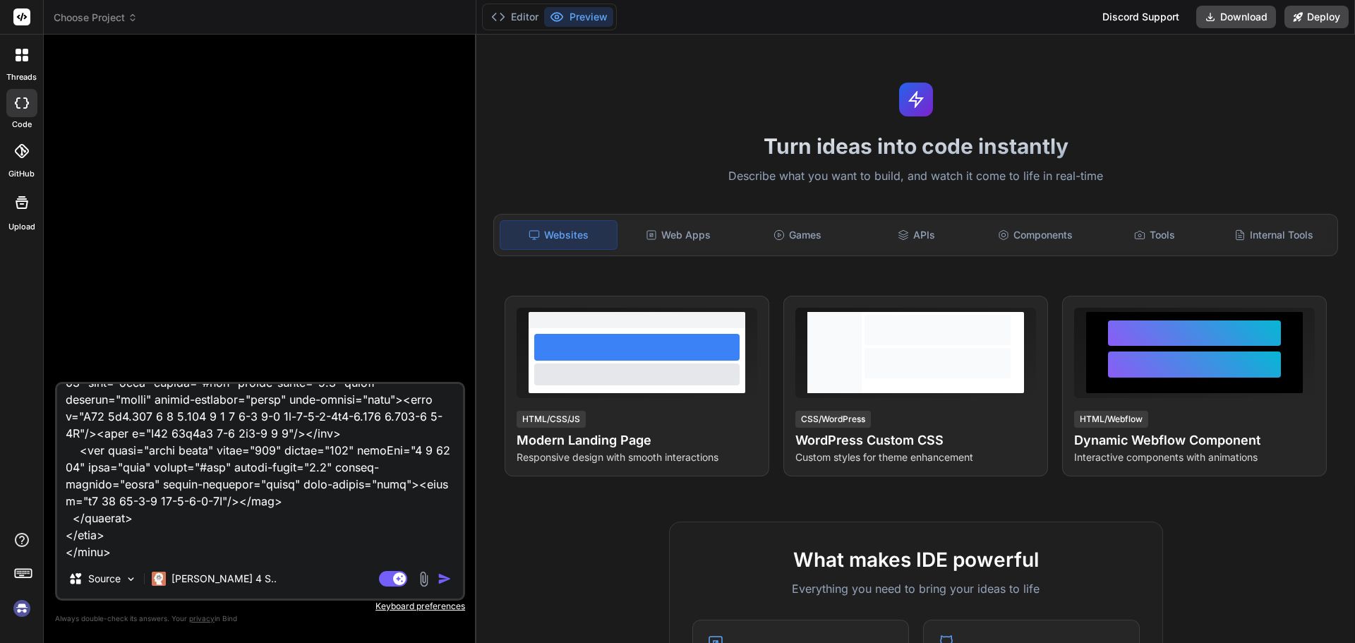
paste textarea "<!doctype html> <html lang="es"> <head> <meta charset="utf-8" /> <meta name="vi…"
type textarea "Ajusta en un solo html mejorado y ajustado el siguiente codigo de sitio web: <!…"
type textarea "x"
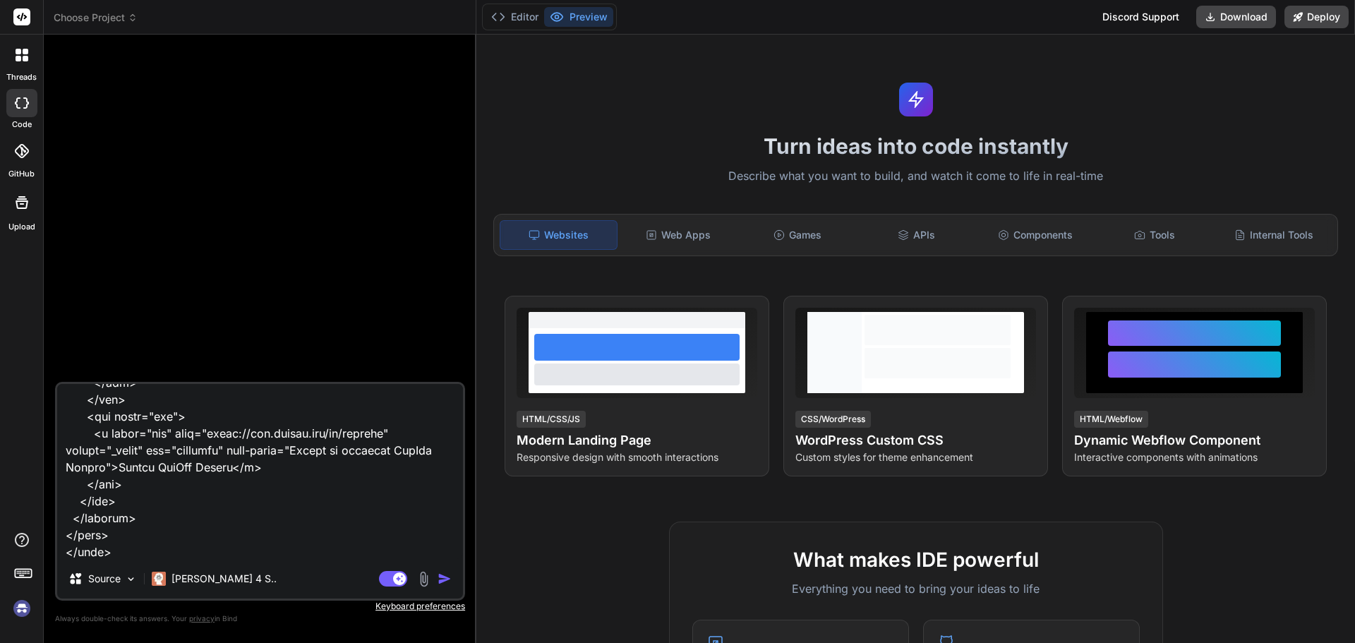
paste textarea "<!doctype html> <html lang="es"> <head> <meta charset="utf-8" /> <meta name="vi…"
type textarea "Ajusta en un solo html mejorado y ajustado el siguiente codigo de sitio web: <!…"
type textarea "x"
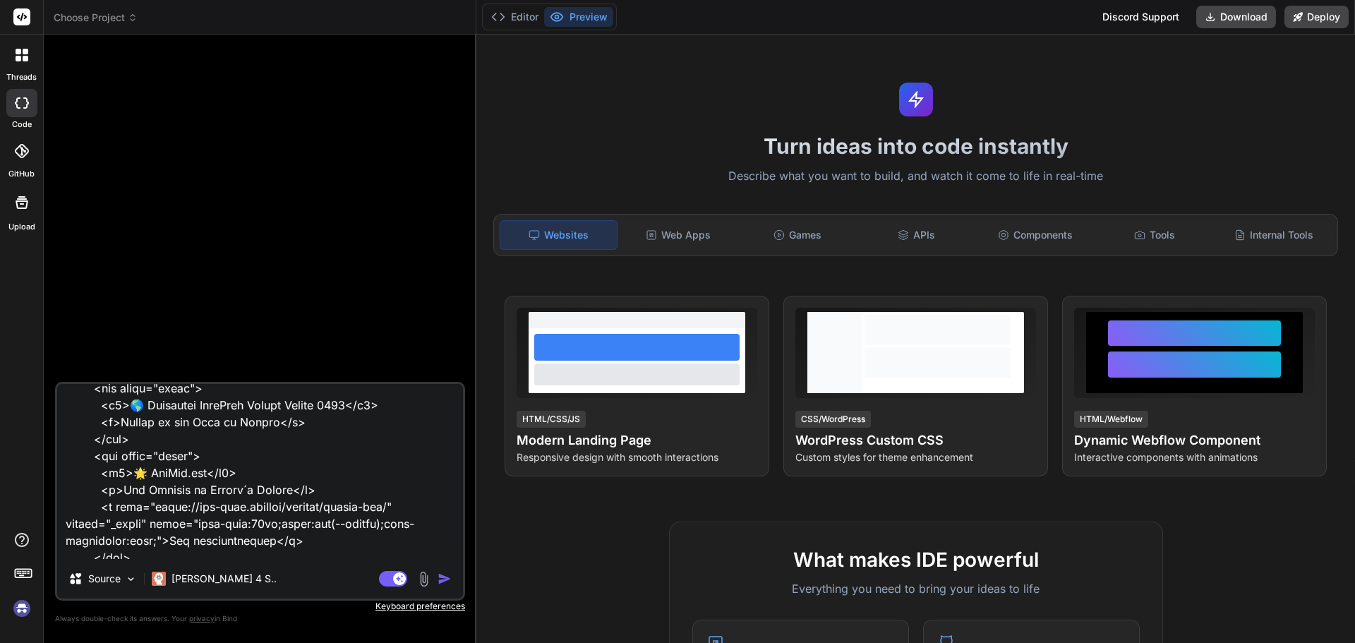
scroll to position [6134, 0]
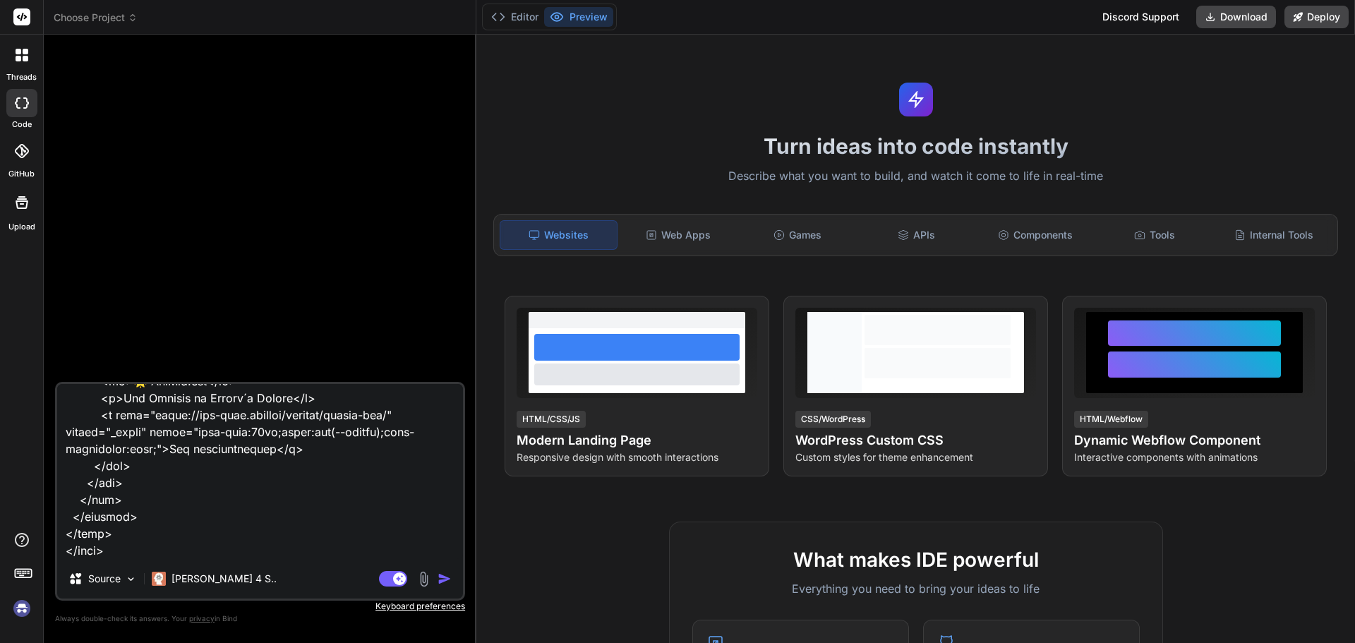
click at [95, 546] on textarea at bounding box center [260, 471] width 406 height 175
paste textarea "<section class="mv-secure section" aria-labelledby="mv-secure-title"> <div clas…"
type textarea "Ajusta en un solo html mejorado y ajustado el siguiente codigo de sitio web: <!…"
type textarea "x"
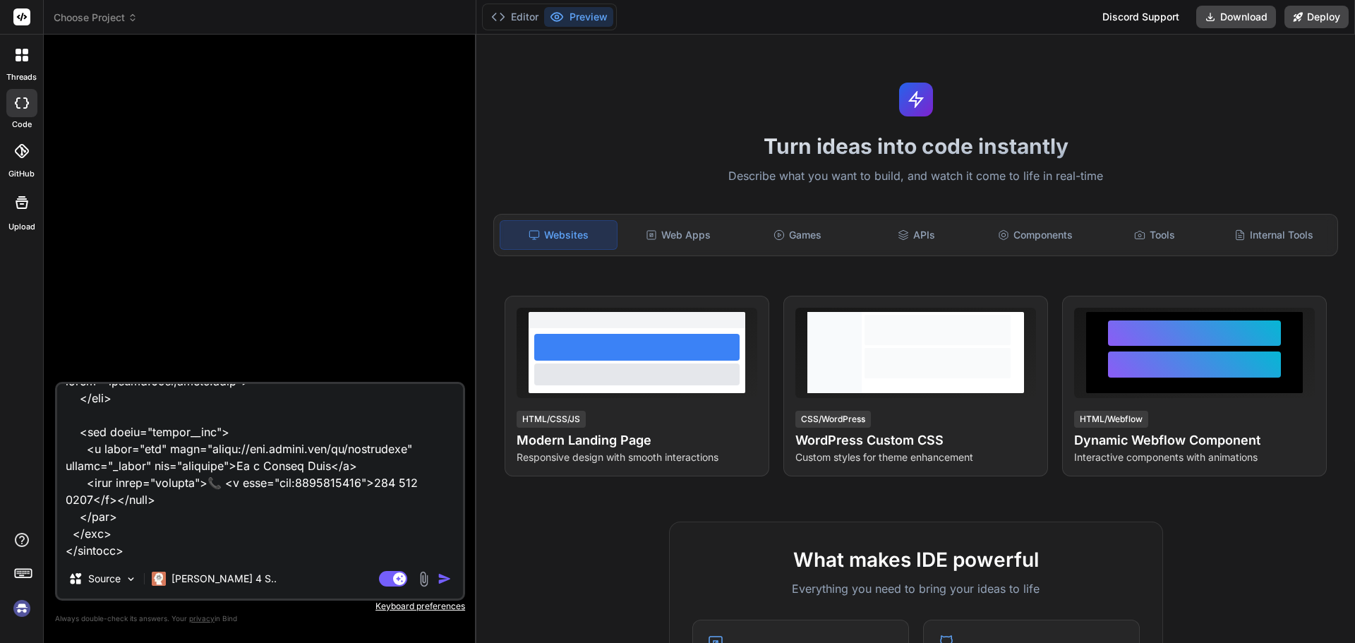
scroll to position [8776, 0]
type textarea "Ajusta en un solo html mejorado y ajustado el siguiente codigo de sitio web: <!…"
click at [441, 583] on img "button" at bounding box center [445, 579] width 14 height 14
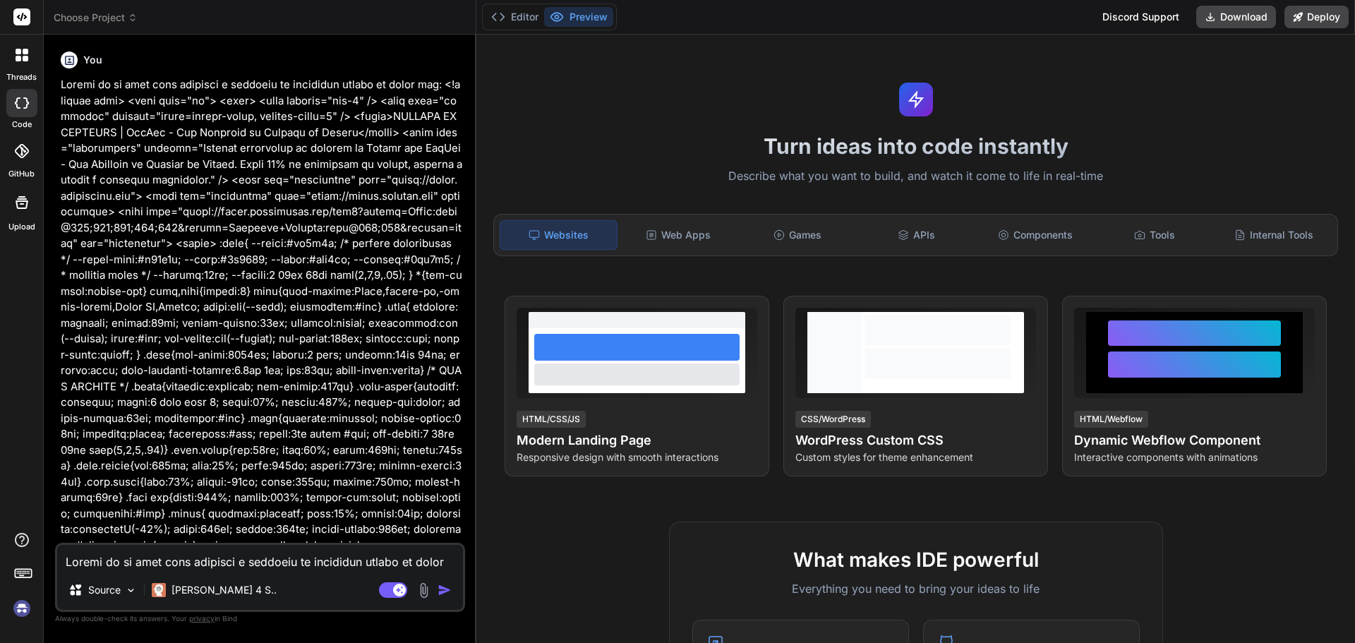
scroll to position [3718, 0]
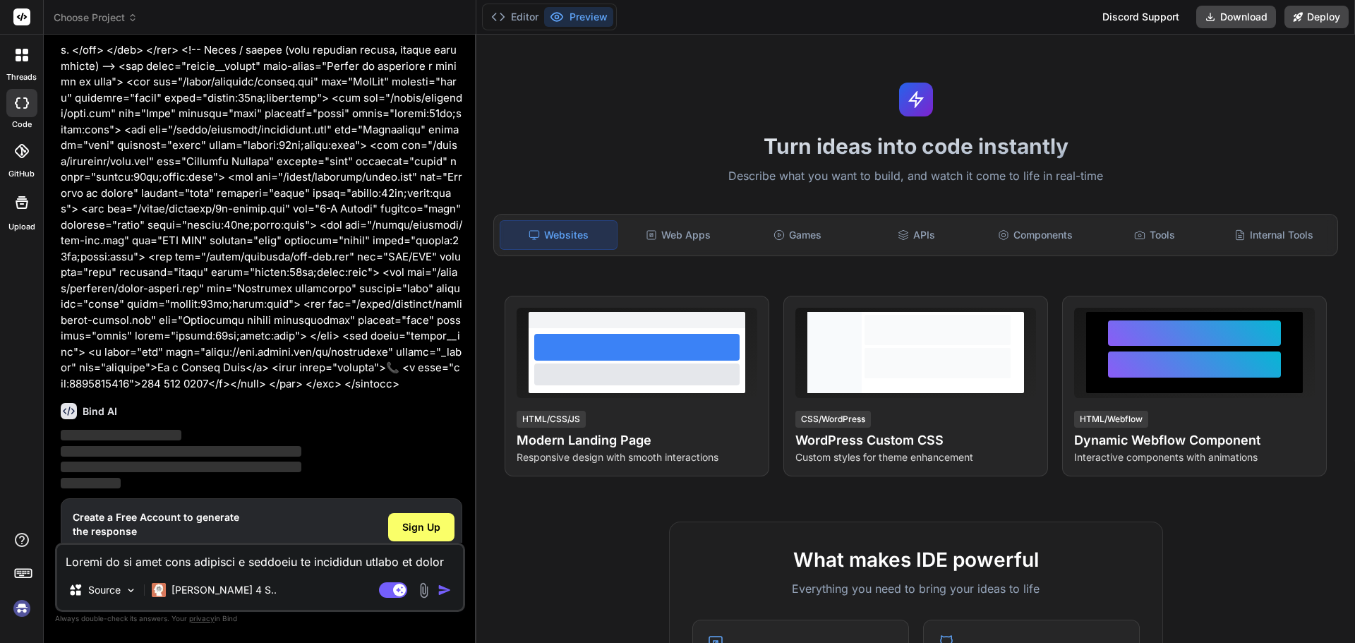
click at [25, 613] on img at bounding box center [22, 608] width 24 height 24
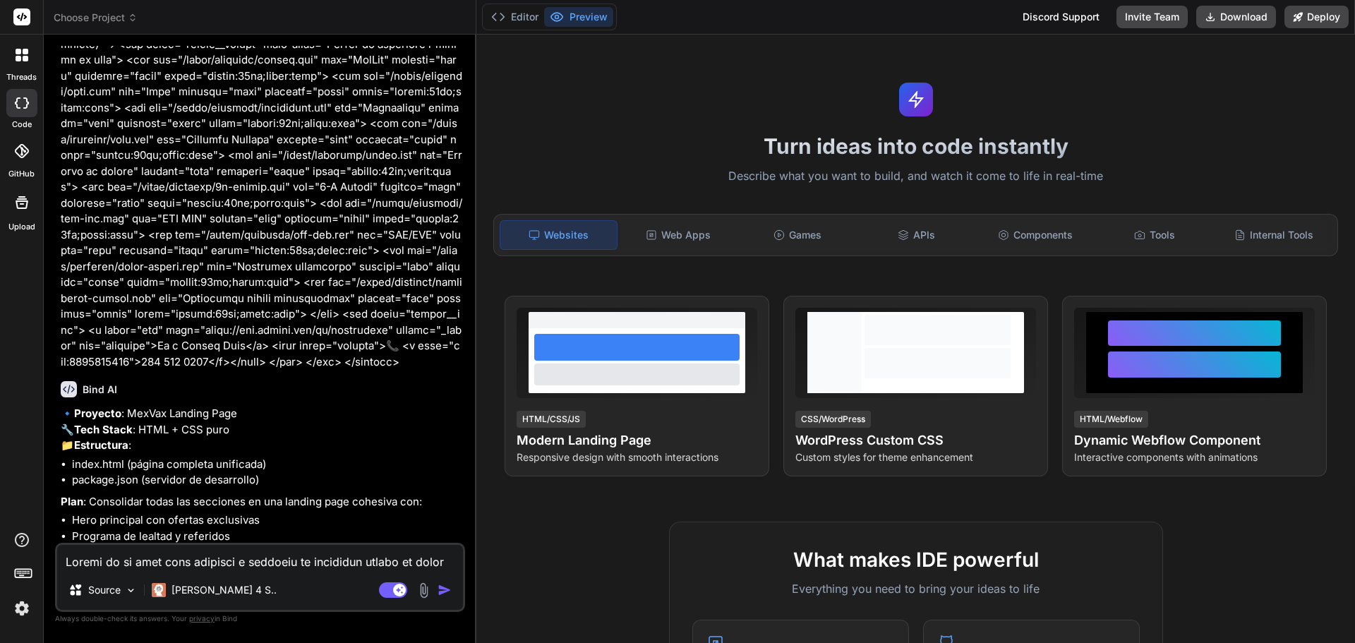
scroll to position [3830, 0]
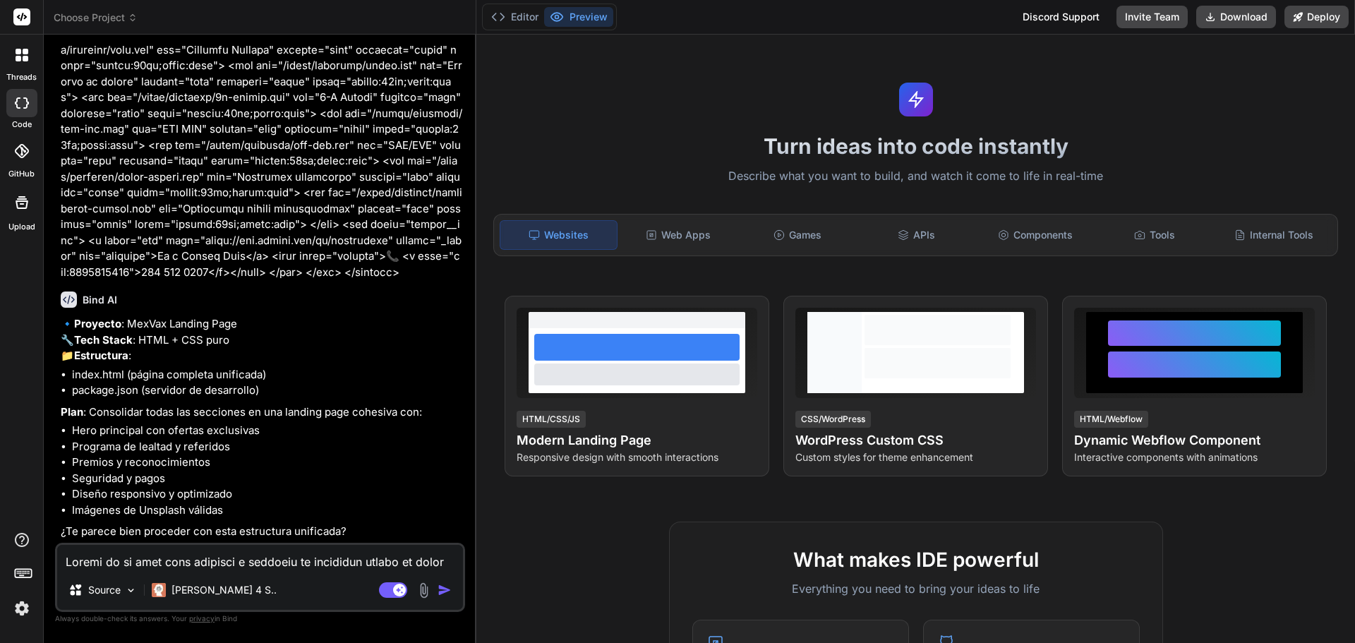
type textarea "x"
click at [242, 555] on textarea at bounding box center [260, 557] width 406 height 25
click at [284, 557] on textarea at bounding box center [260, 557] width 406 height 25
type textarea "c"
type textarea "x"
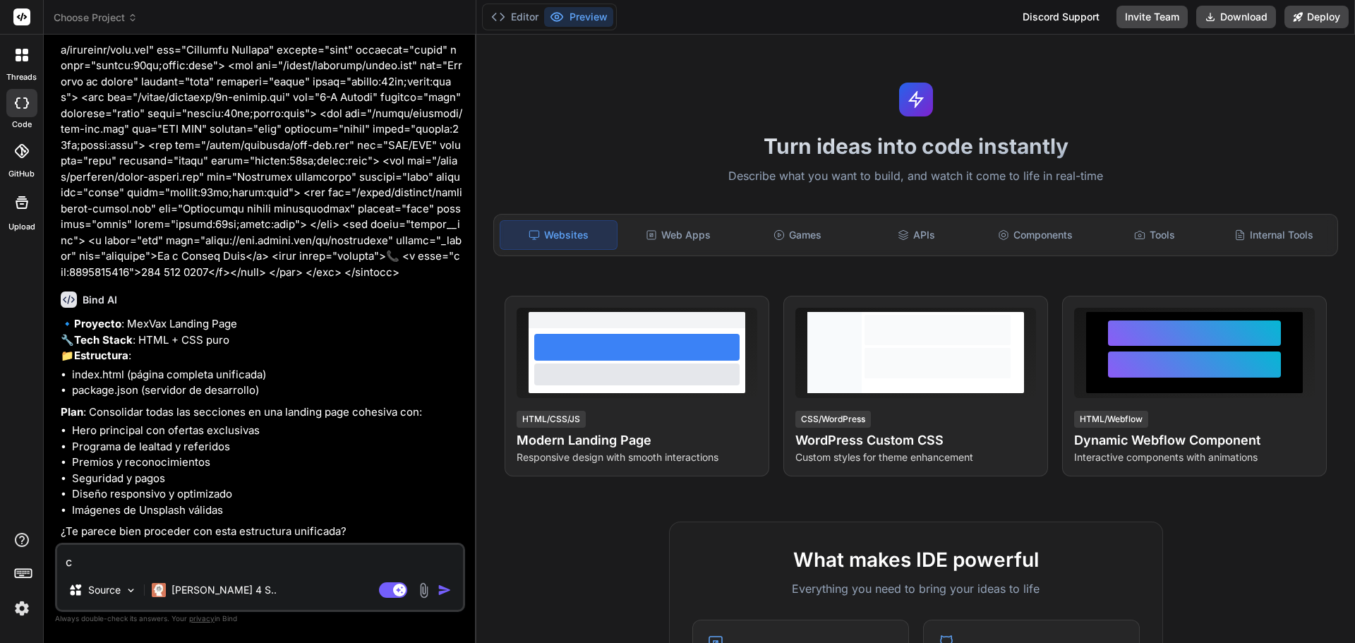
type textarea "co"
type textarea "x"
type textarea "con"
type textarea "x"
type textarea "cons"
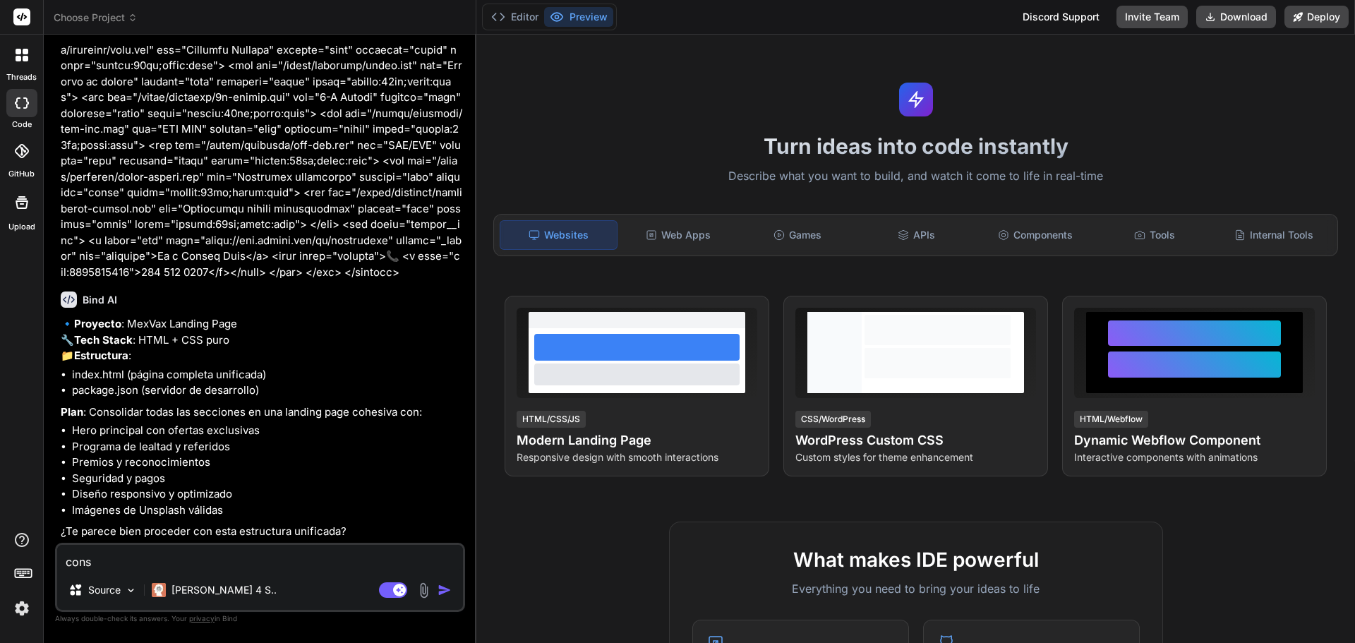
type textarea "x"
type textarea "consi"
type textarea "x"
type textarea "consid"
type textarea "x"
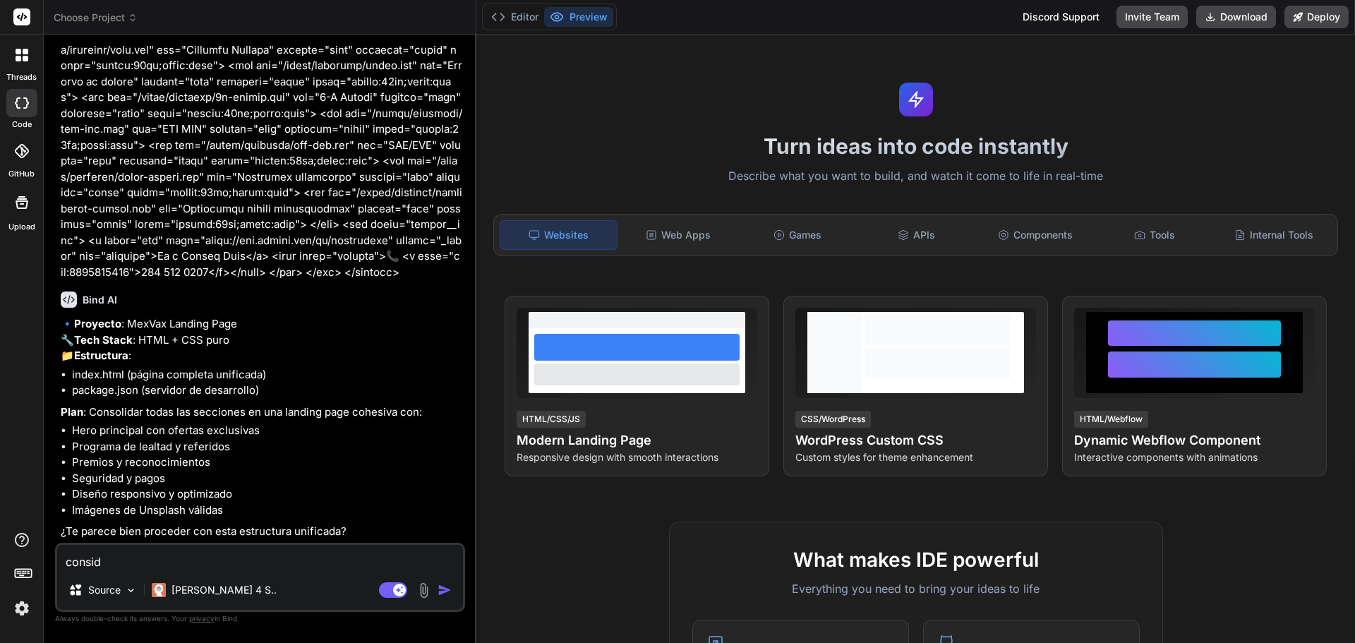
type textarea "conside"
type textarea "x"
type textarea "consider"
type textarea "x"
type textarea "considera"
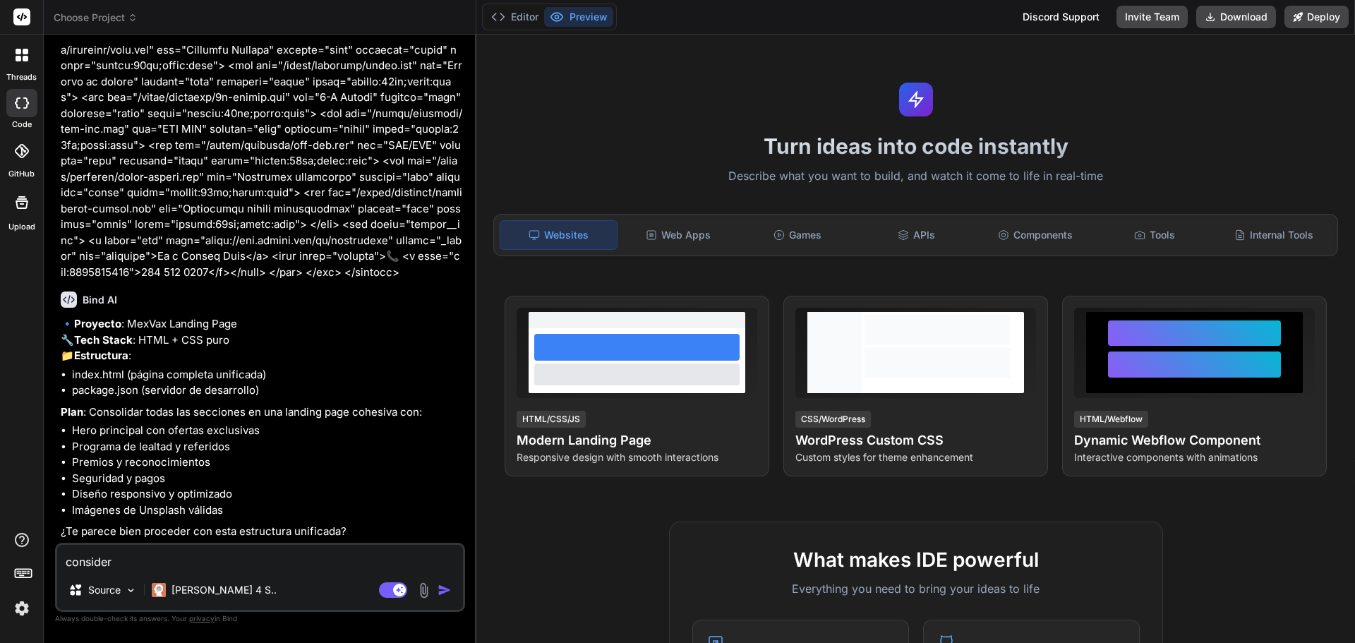
type textarea "x"
type textarea "considera"
click at [382, 562] on textarea "considera las siguientes imagenes y enlaces" at bounding box center [260, 557] width 406 height 25
click at [392, 557] on textarea "considera las siguientes imagenes y enlaces" at bounding box center [260, 557] width 406 height 25
click at [425, 596] on img at bounding box center [424, 590] width 16 height 16
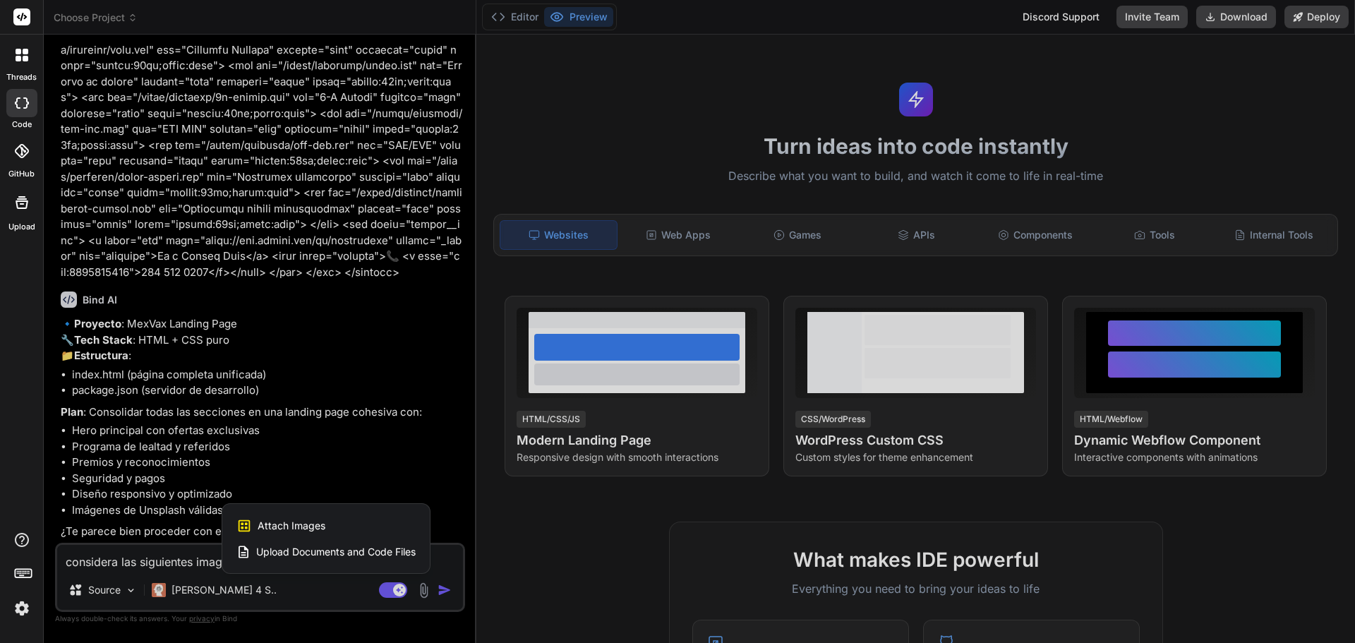
click at [310, 519] on span "Attach Images" at bounding box center [292, 526] width 68 height 14
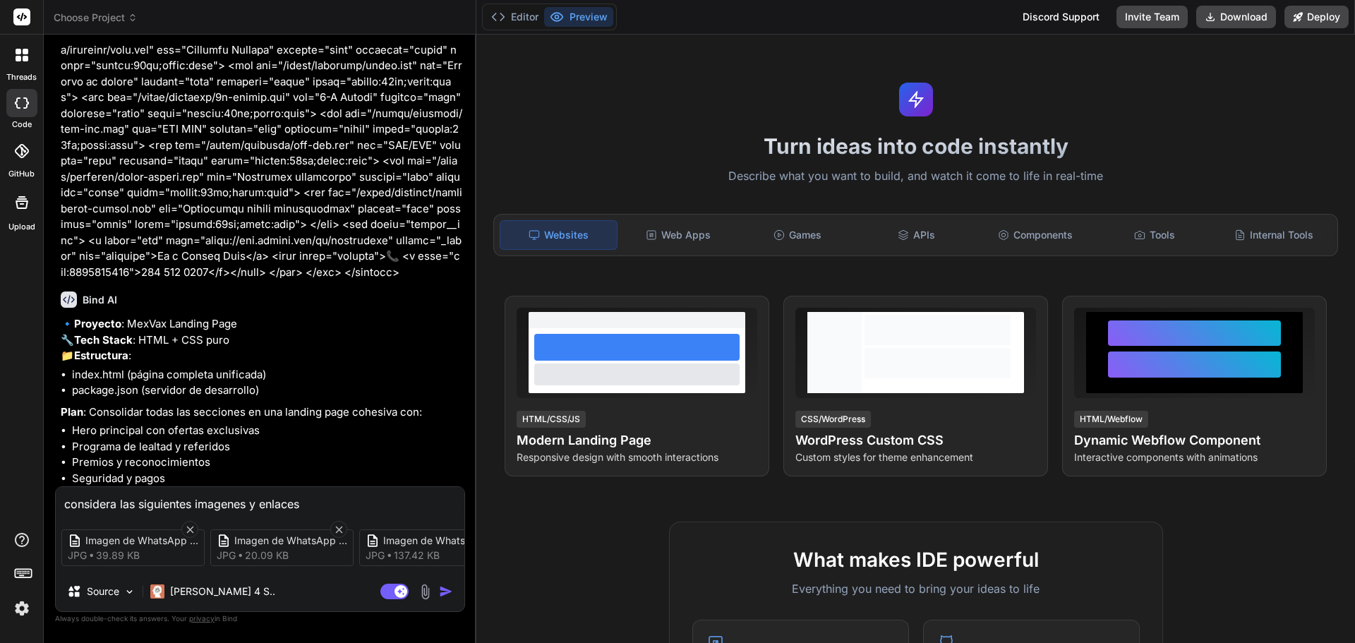
scroll to position [3889, 0]
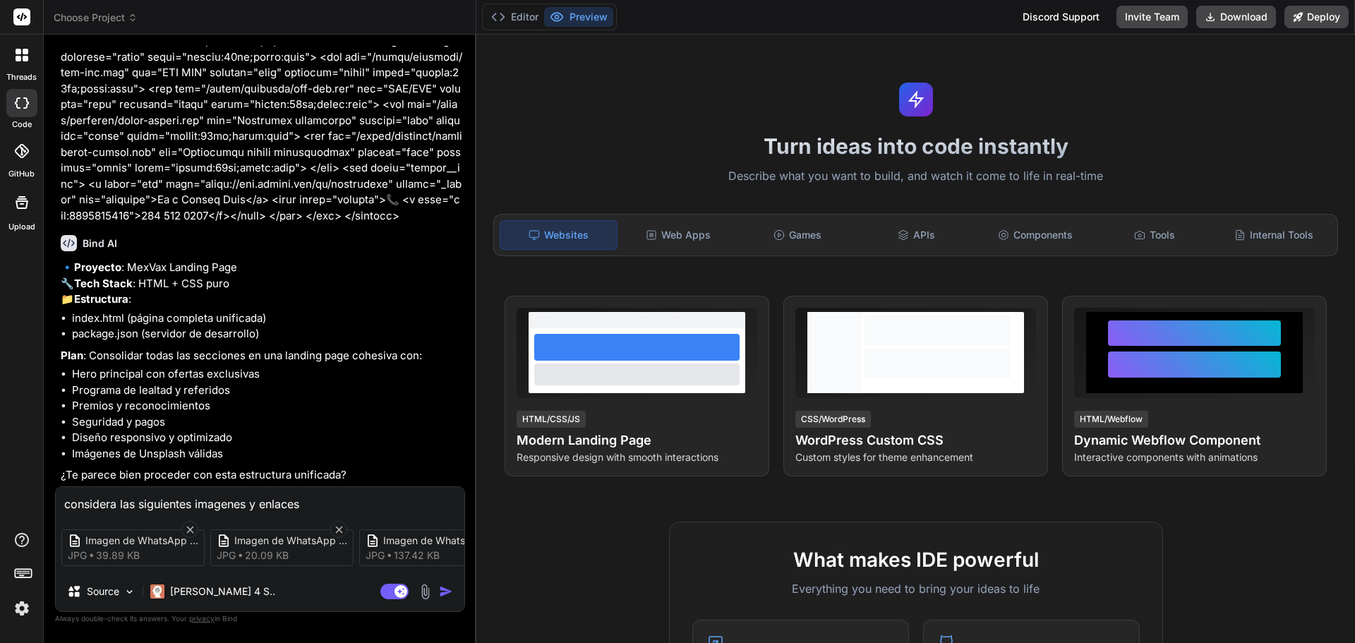
click at [440, 589] on img "button" at bounding box center [446, 591] width 14 height 14
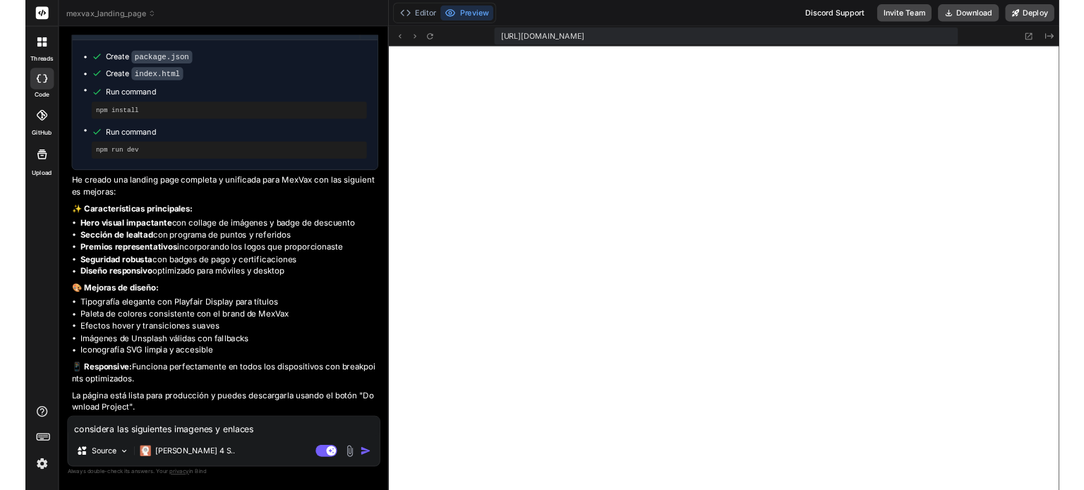
scroll to position [637, 0]
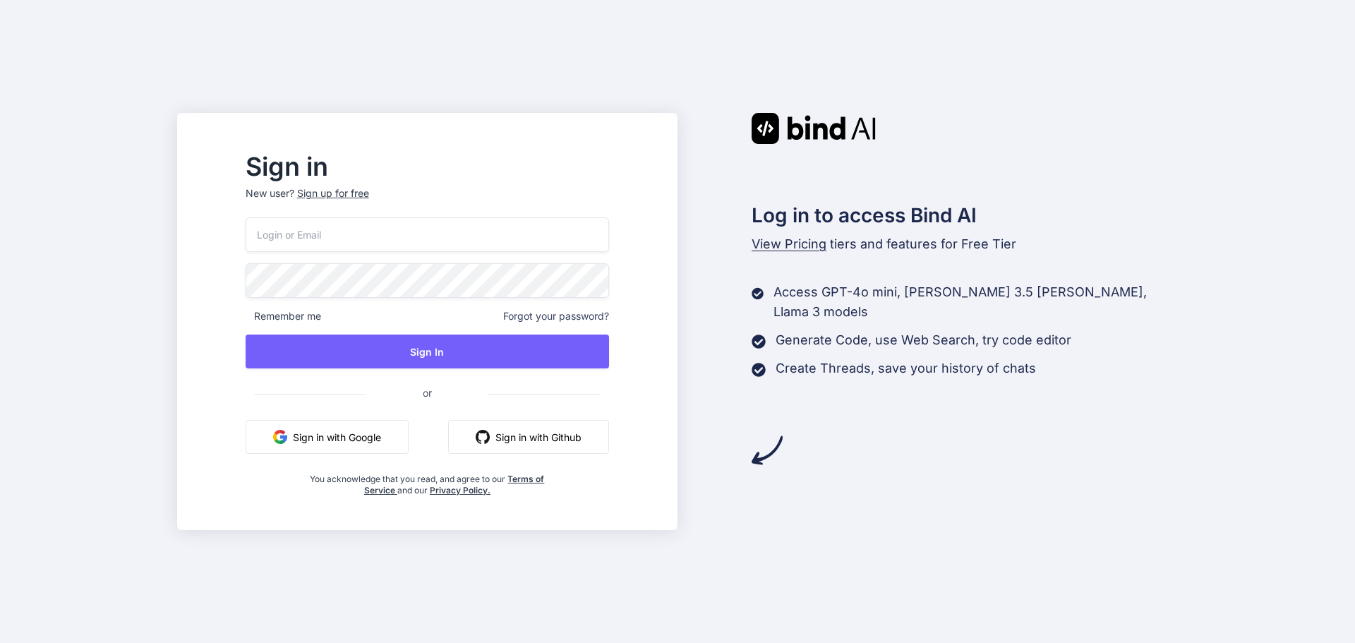
click at [421, 246] on input "email" at bounding box center [427, 234] width 363 height 35
type input "[EMAIL_ADDRESS][DOMAIN_NAME]"
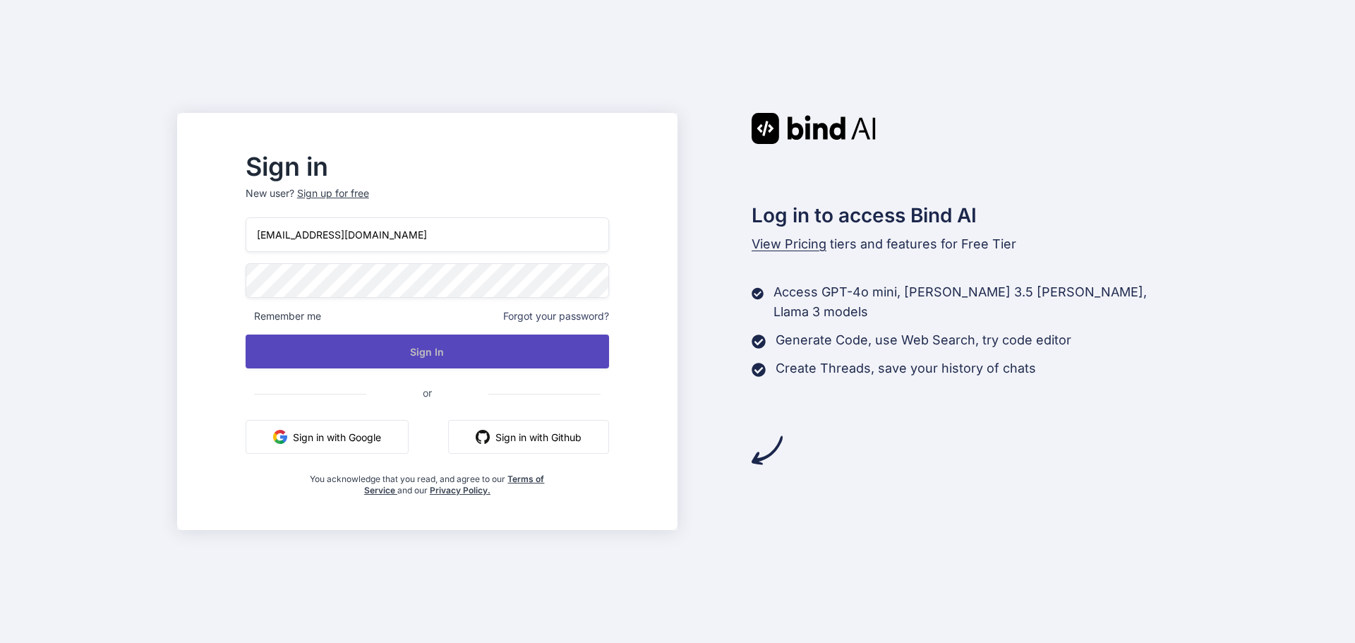
click at [429, 360] on button "Sign In" at bounding box center [427, 351] width 363 height 34
